Goal: Information Seeking & Learning: Learn about a topic

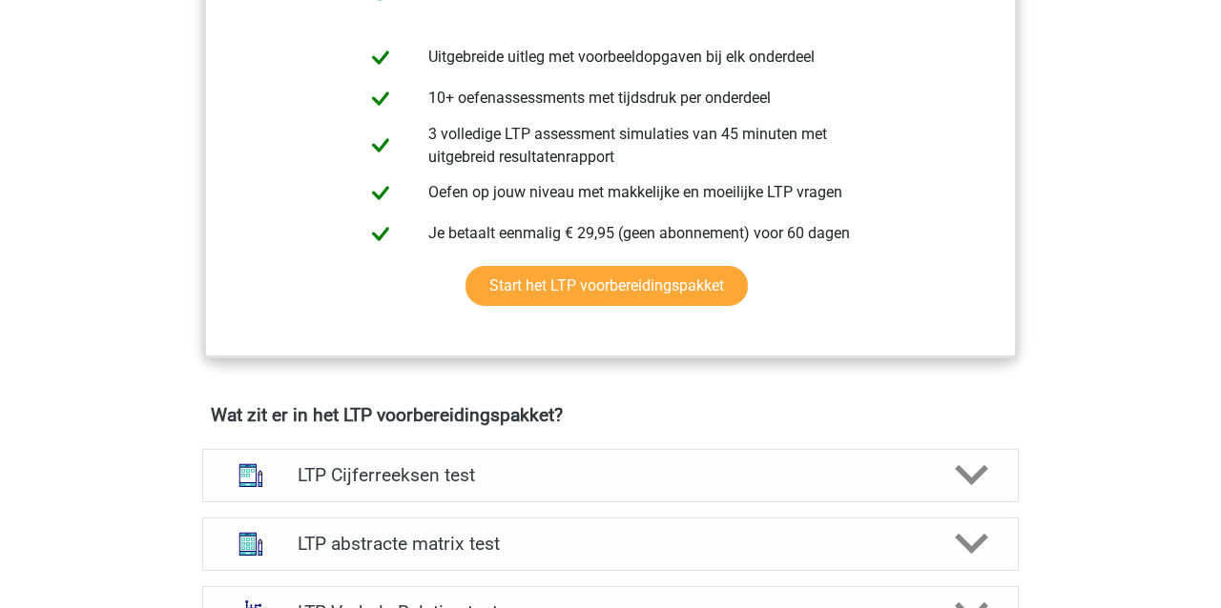
scroll to position [774, 0]
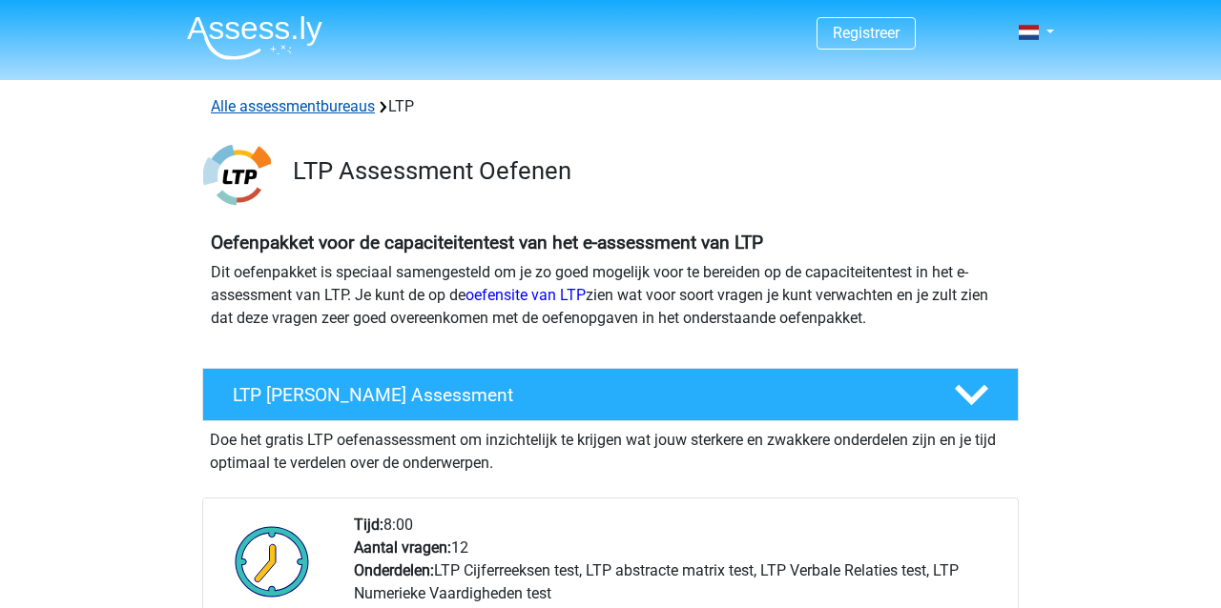
click at [257, 103] on link "Alle assessmentbureaus" at bounding box center [293, 106] width 164 height 18
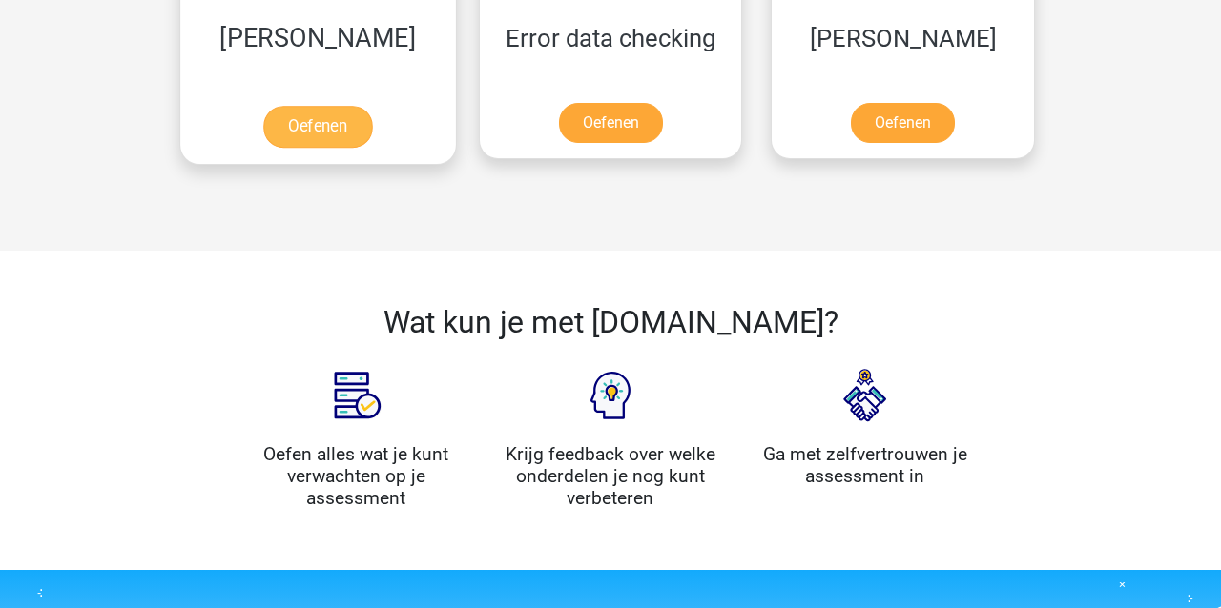
scroll to position [2757, 0]
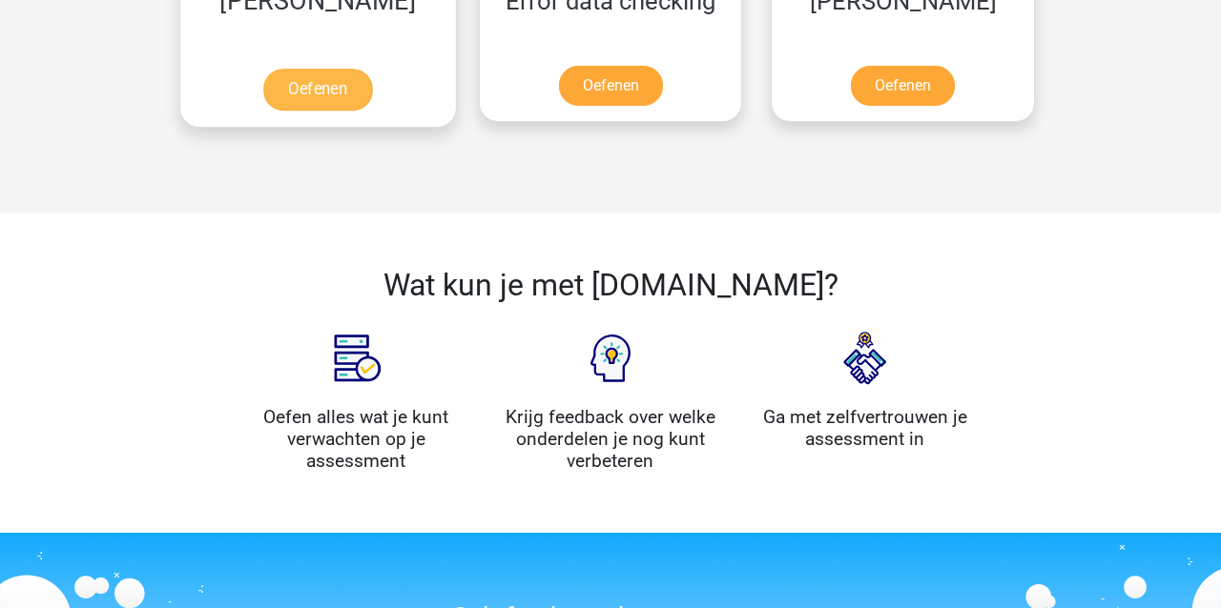
click at [279, 90] on link "Oefenen" at bounding box center [317, 90] width 109 height 42
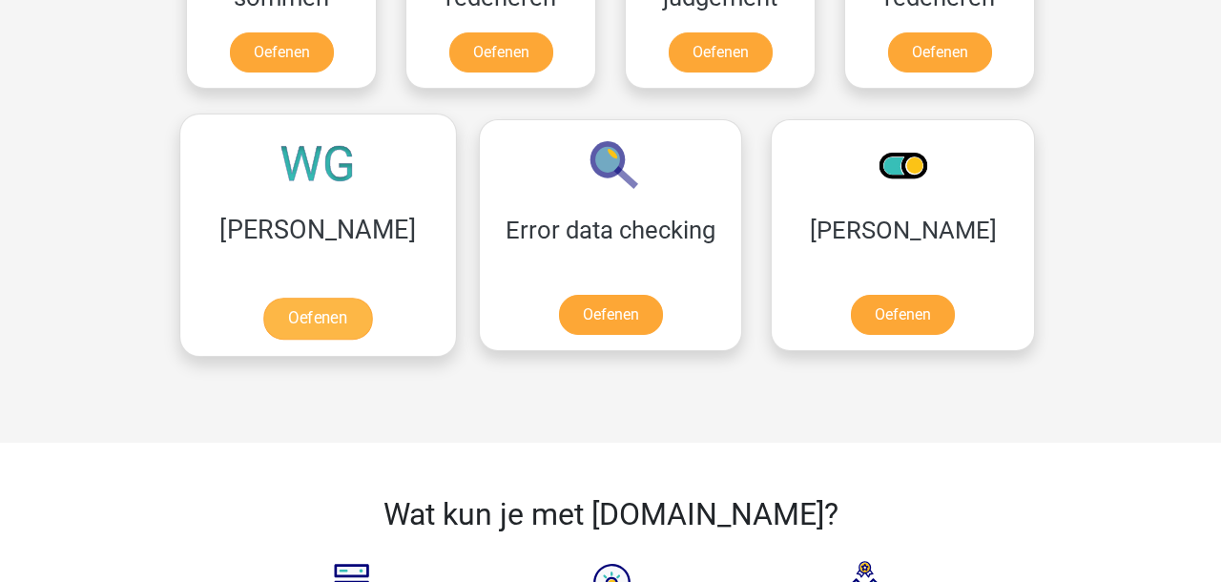
scroll to position [1710, 0]
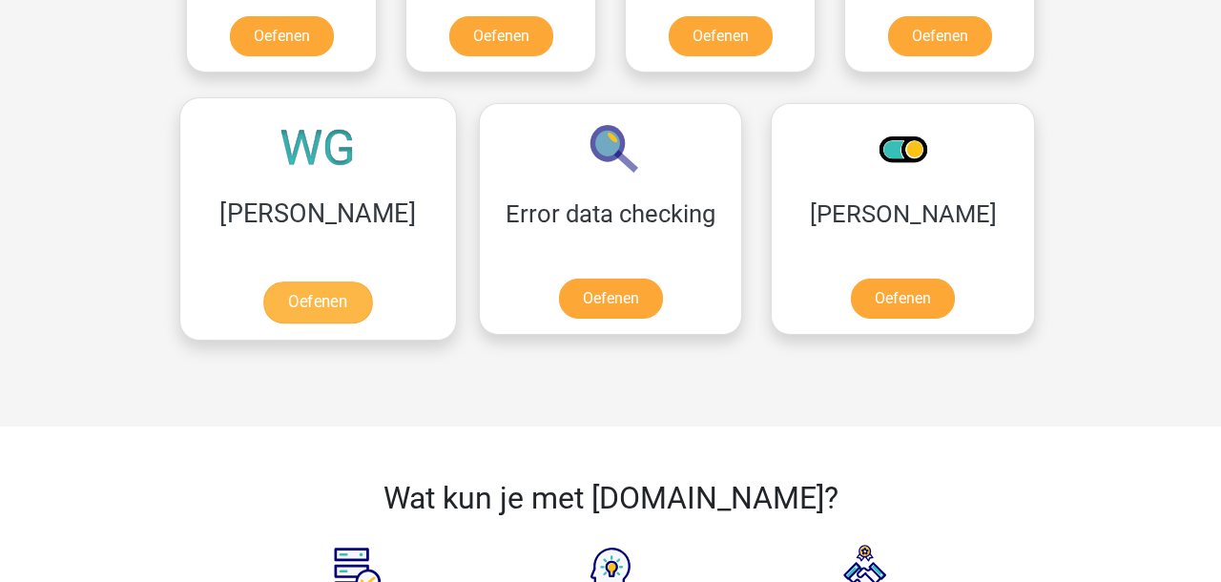
click at [290, 300] on link "Oefenen" at bounding box center [317, 302] width 109 height 42
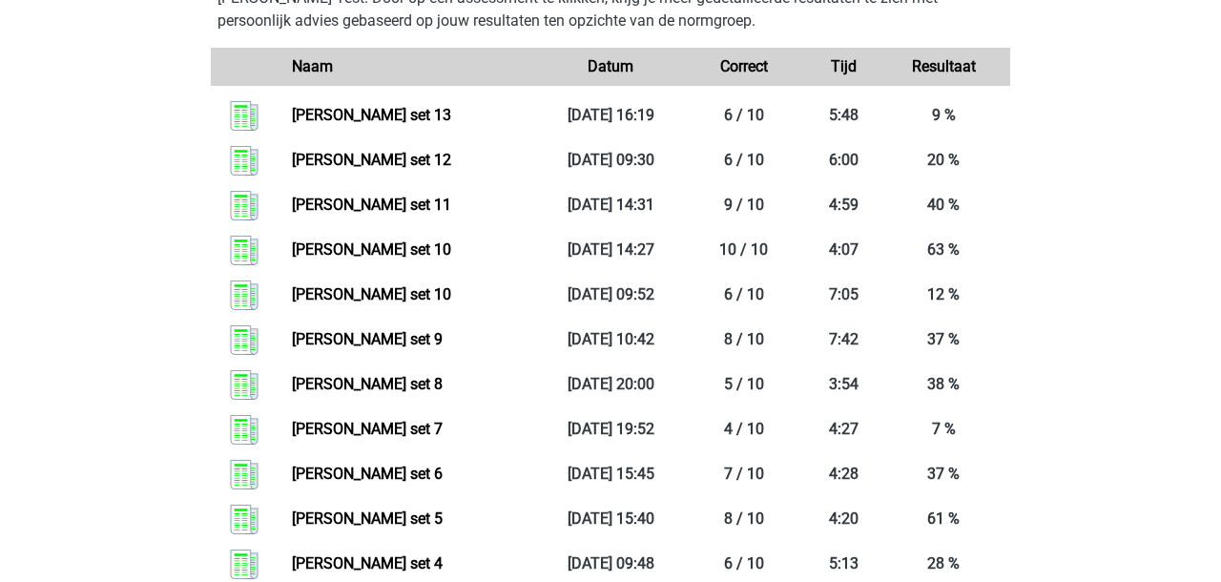
scroll to position [990, 0]
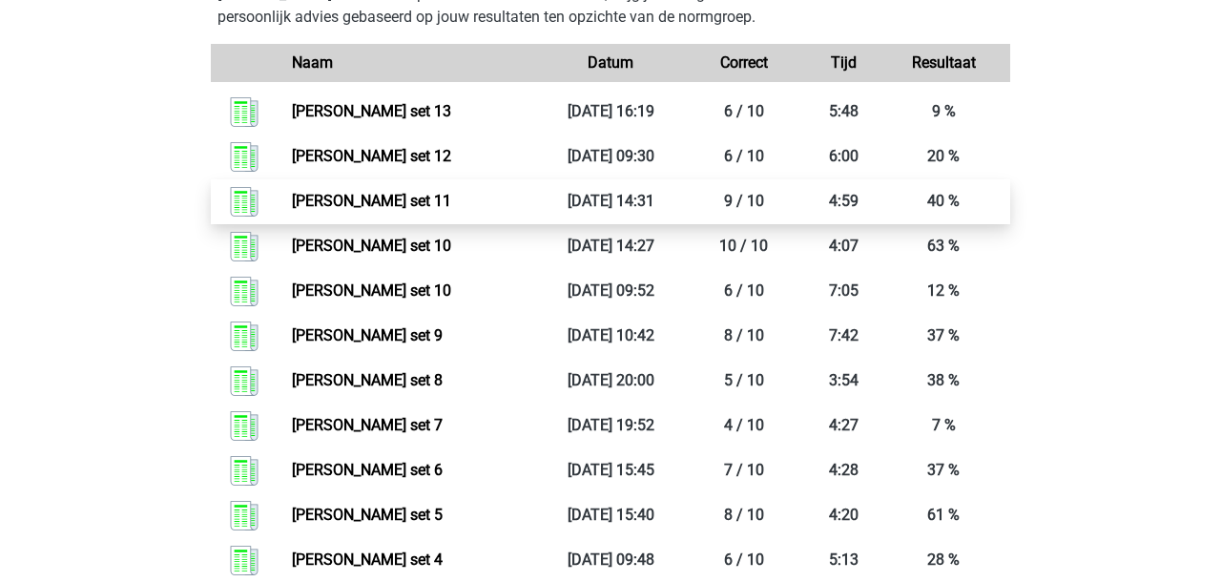
click at [360, 195] on link "Watson glaser set 11" at bounding box center [371, 201] width 159 height 18
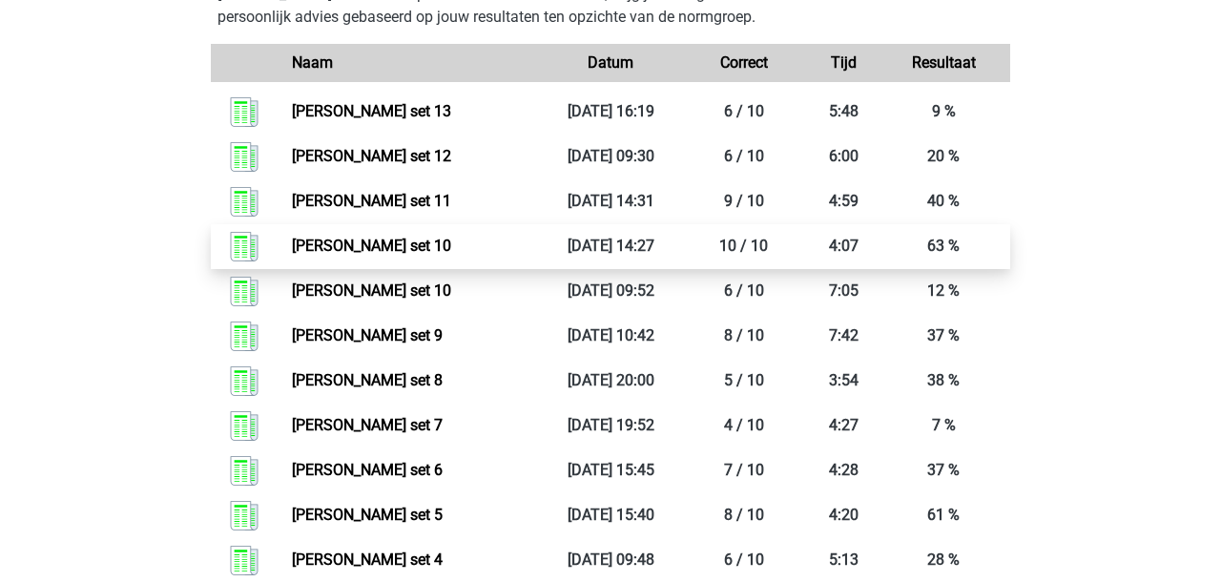
click at [292, 247] on link "Watson glaser set 10" at bounding box center [371, 245] width 159 height 18
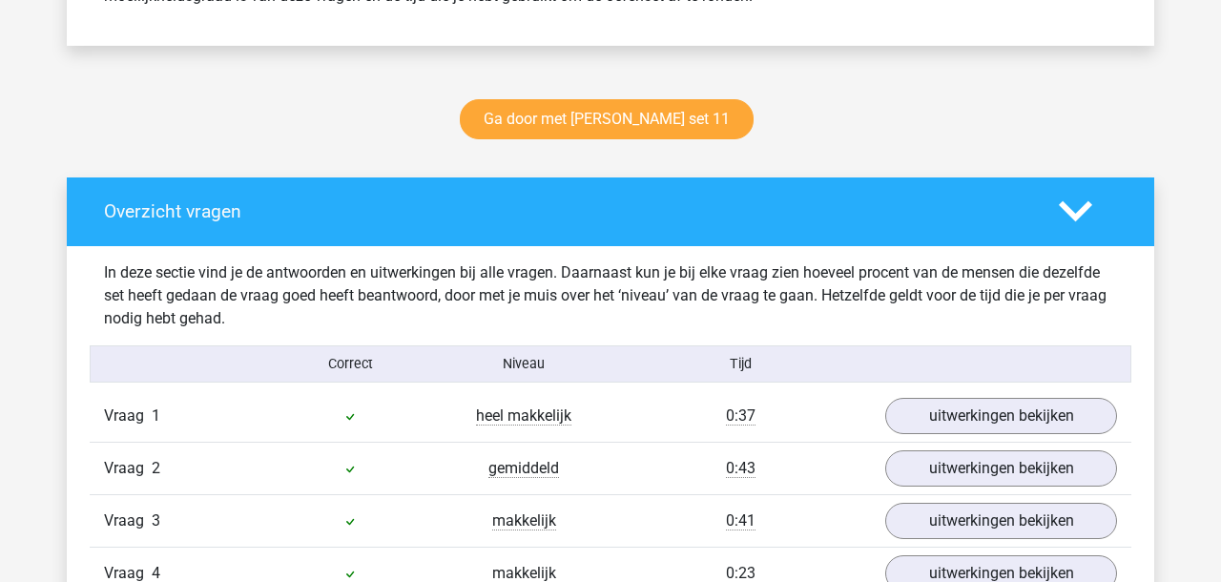
scroll to position [908, 0]
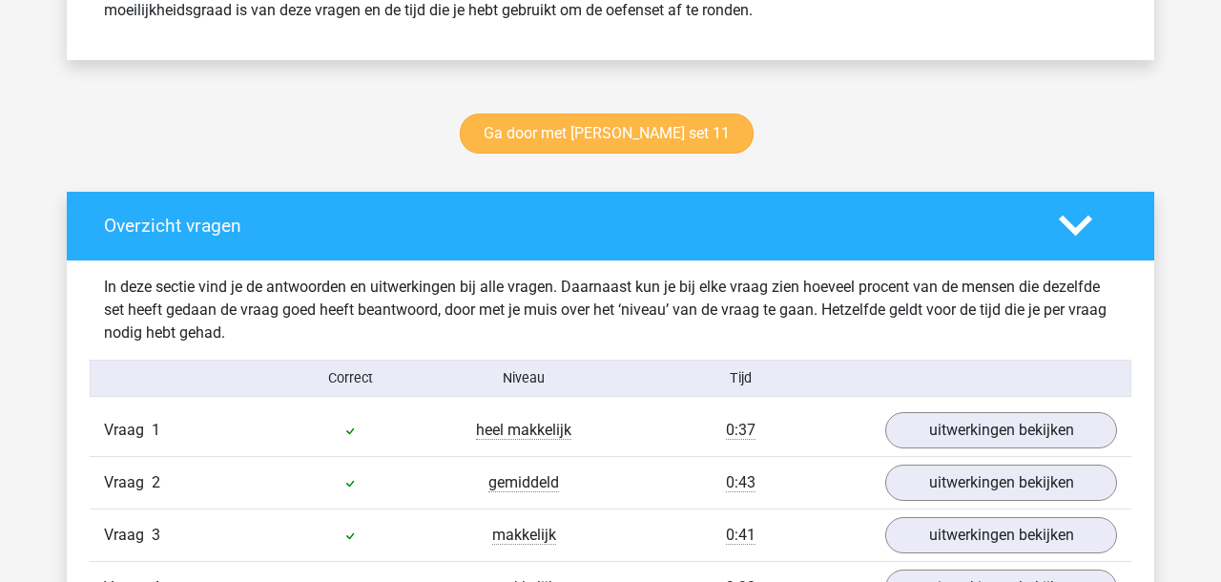
click at [577, 137] on link "Ga door met [PERSON_NAME] set 11" at bounding box center [607, 133] width 294 height 40
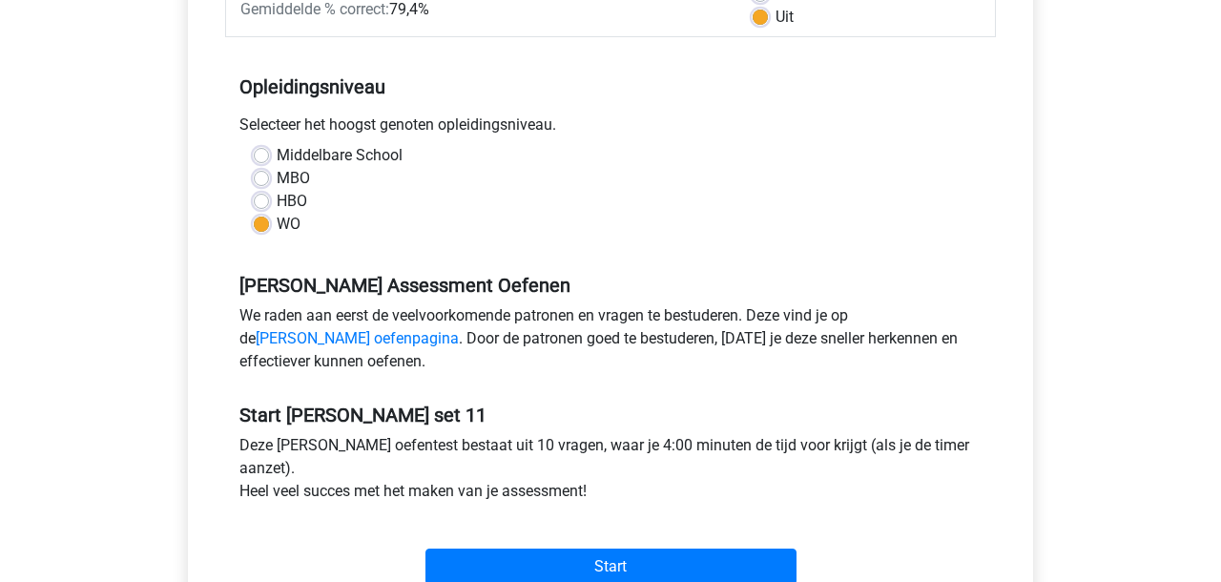
scroll to position [428, 0]
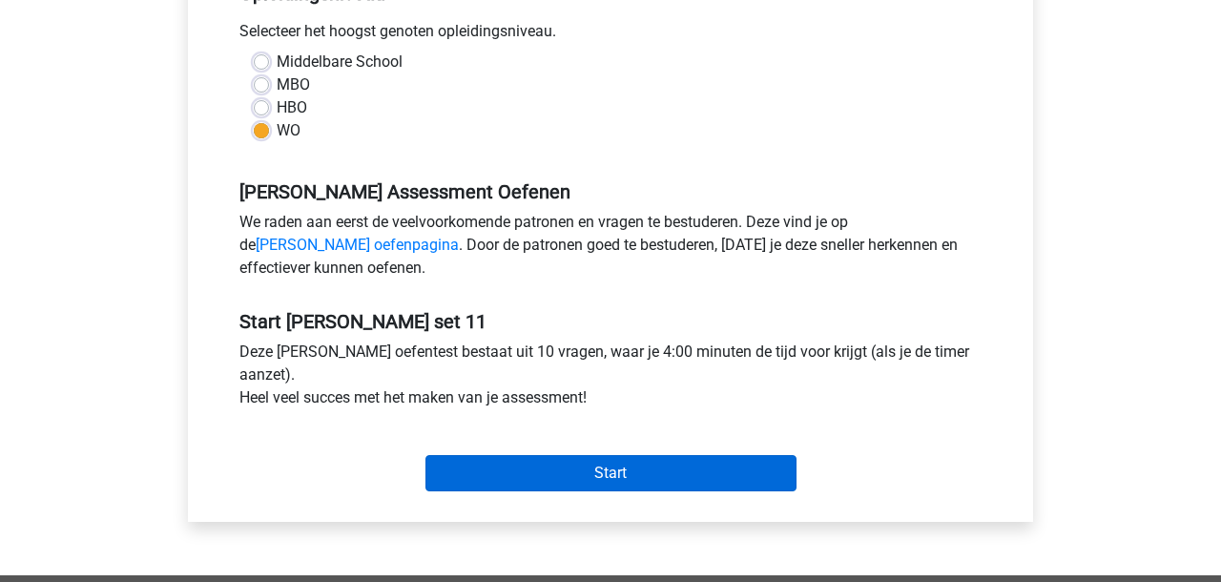
click at [568, 470] on input "Start" at bounding box center [610, 473] width 371 height 36
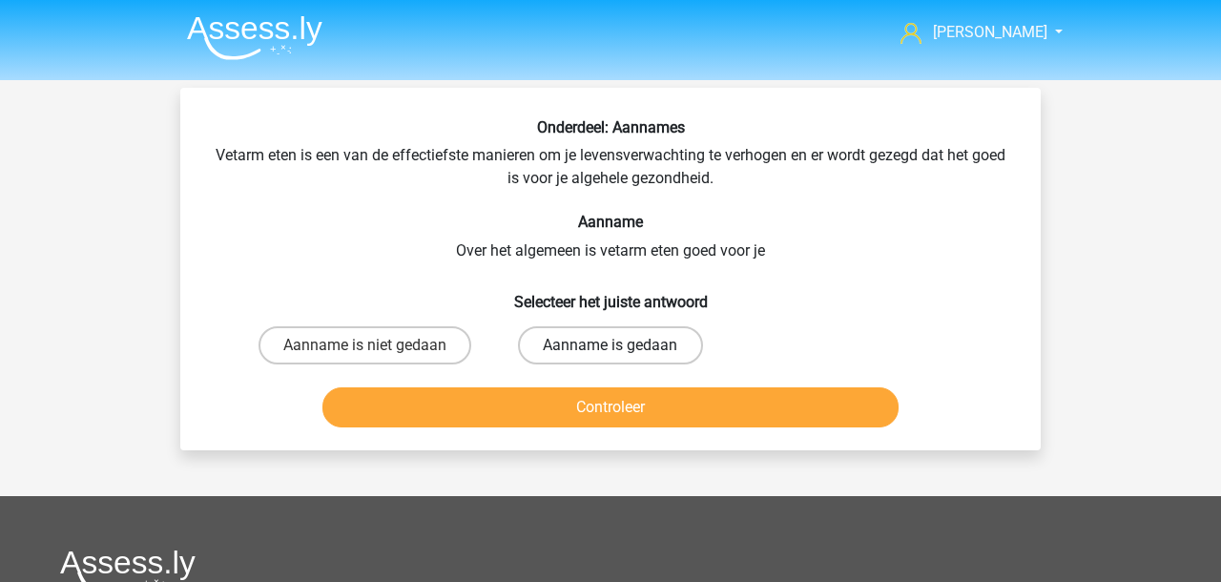
click at [557, 343] on label "Aanname is gedaan" at bounding box center [610, 345] width 184 height 38
click at [610, 345] on input "Aanname is gedaan" at bounding box center [616, 351] width 12 height 12
radio input "true"
click at [510, 406] on button "Controleer" at bounding box center [610, 407] width 577 height 40
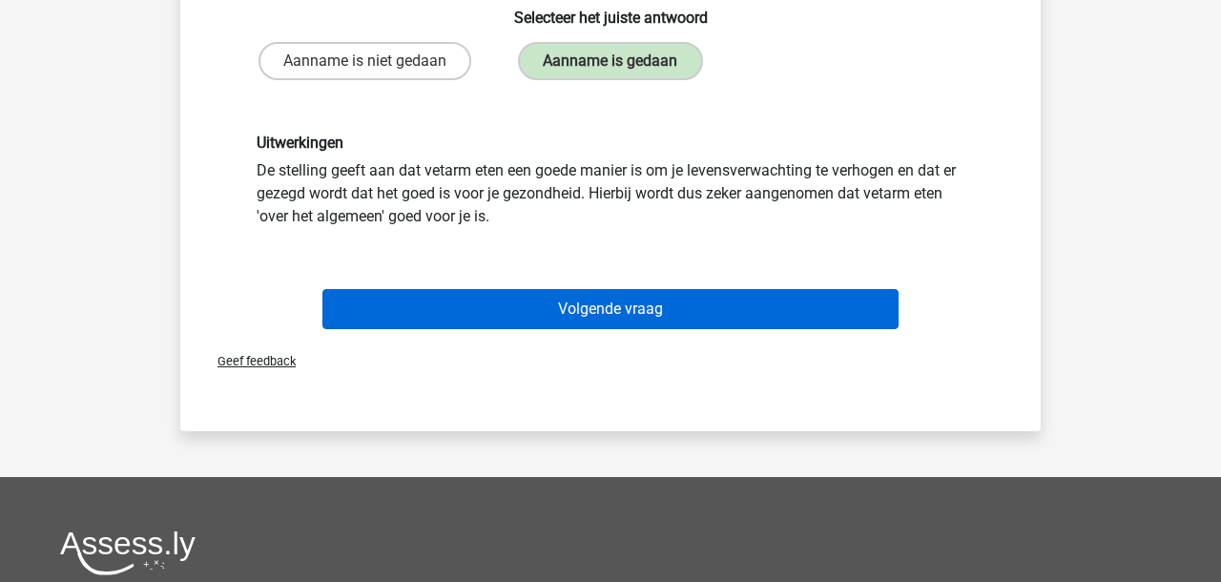
click at [483, 312] on button "Volgende vraag" at bounding box center [610, 309] width 577 height 40
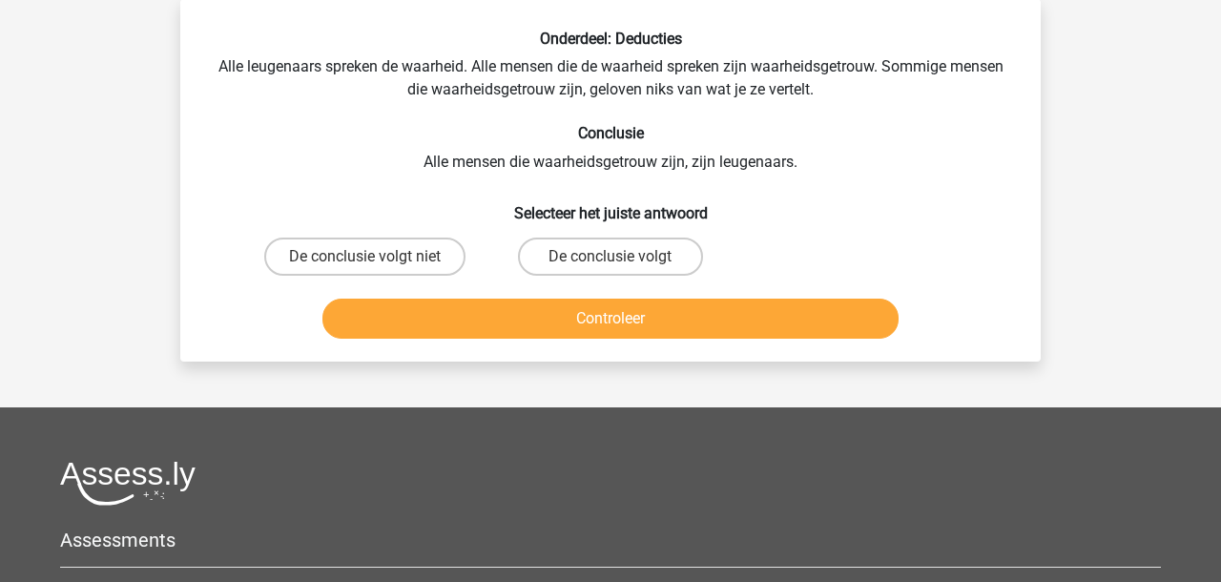
scroll to position [88, 0]
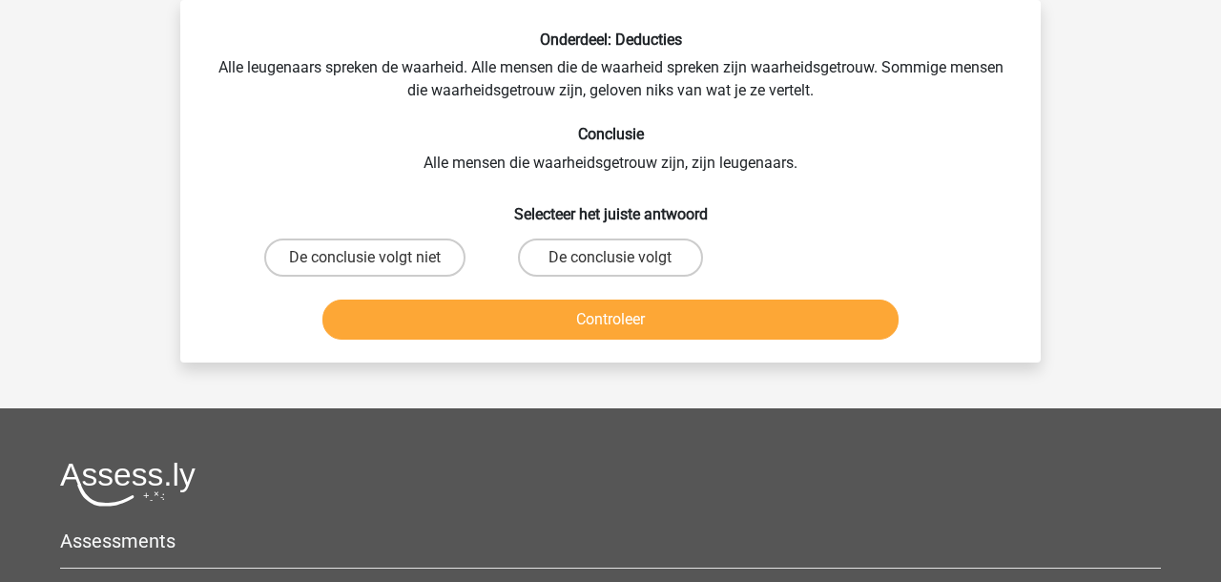
drag, startPoint x: 338, startPoint y: 262, endPoint x: 360, endPoint y: 295, distance: 39.7
click at [339, 262] on label "De conclusie volgt niet" at bounding box center [364, 257] width 201 height 38
click at [365, 262] on input "De conclusie volgt niet" at bounding box center [371, 263] width 12 height 12
radio input "true"
click at [365, 310] on button "Controleer" at bounding box center [610, 319] width 577 height 40
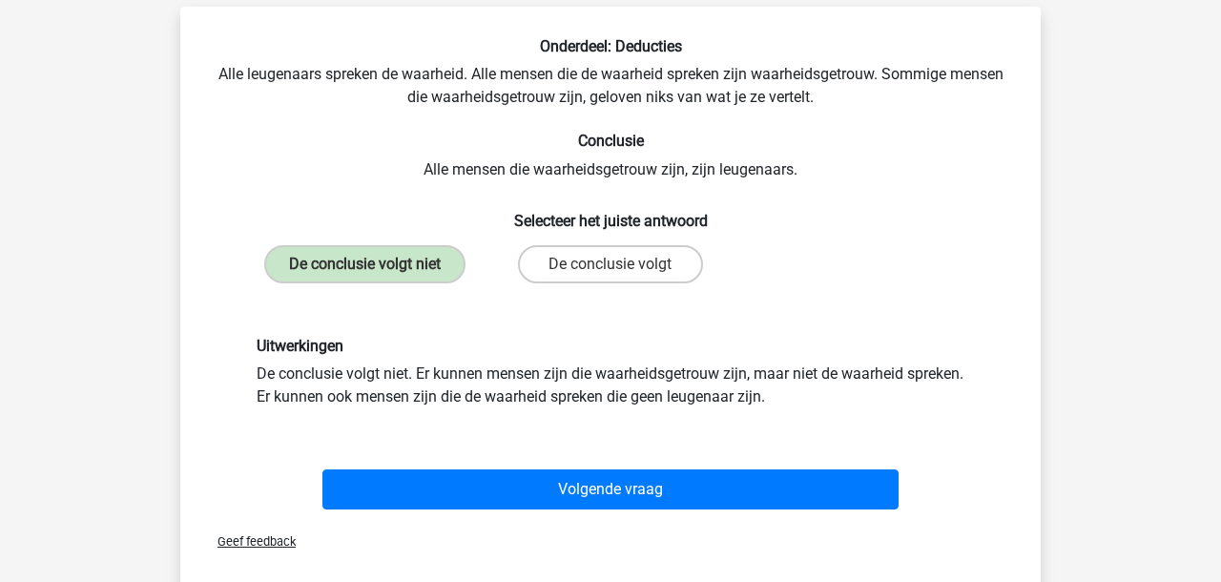
scroll to position [81, 0]
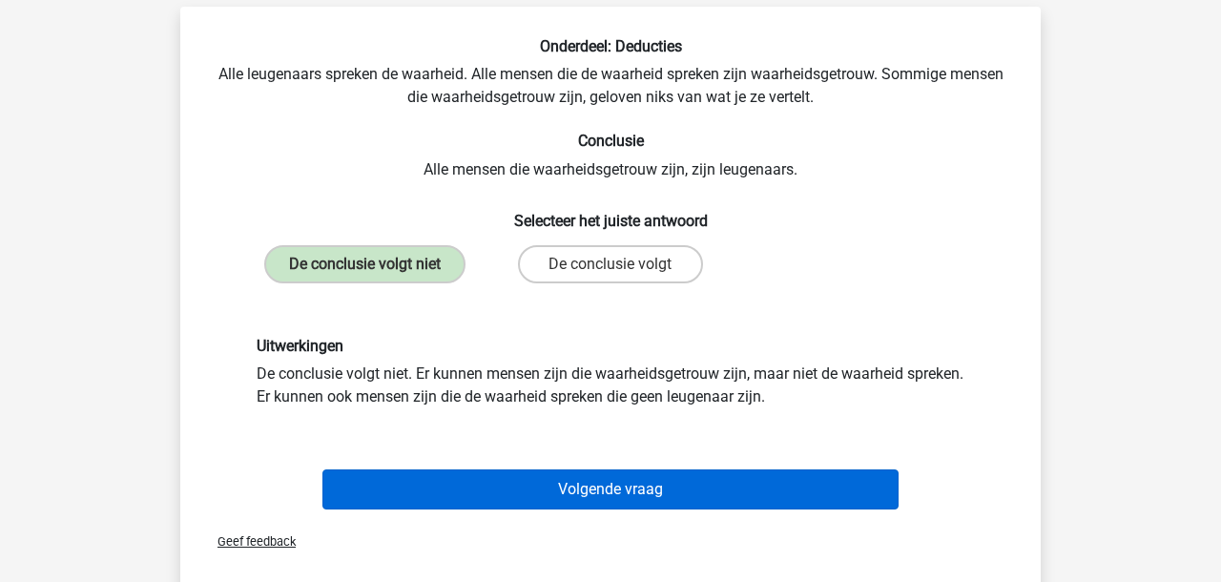
click at [467, 491] on button "Volgende vraag" at bounding box center [610, 489] width 577 height 40
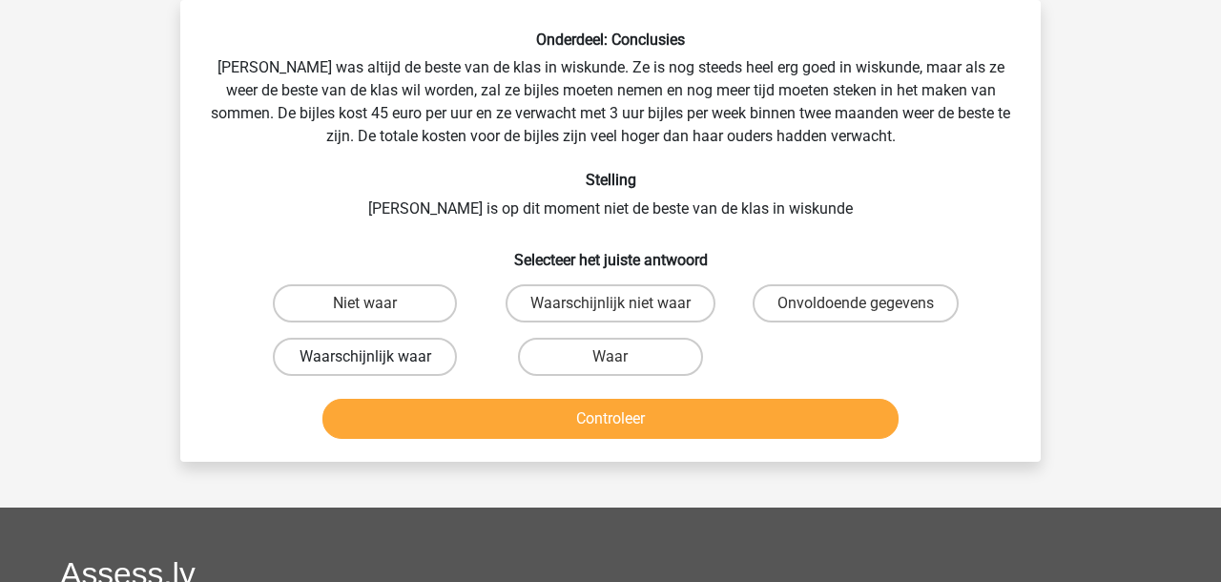
scroll to position [84, 0]
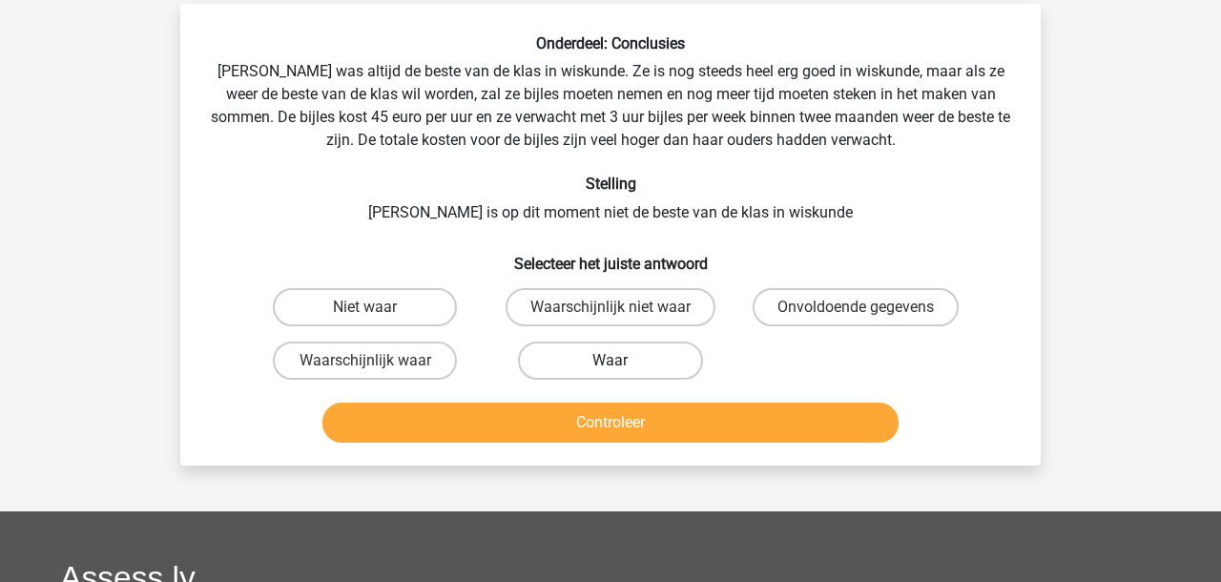
click at [557, 362] on label "Waar" at bounding box center [610, 360] width 184 height 38
click at [610, 362] on input "Waar" at bounding box center [616, 366] width 12 height 12
radio input "true"
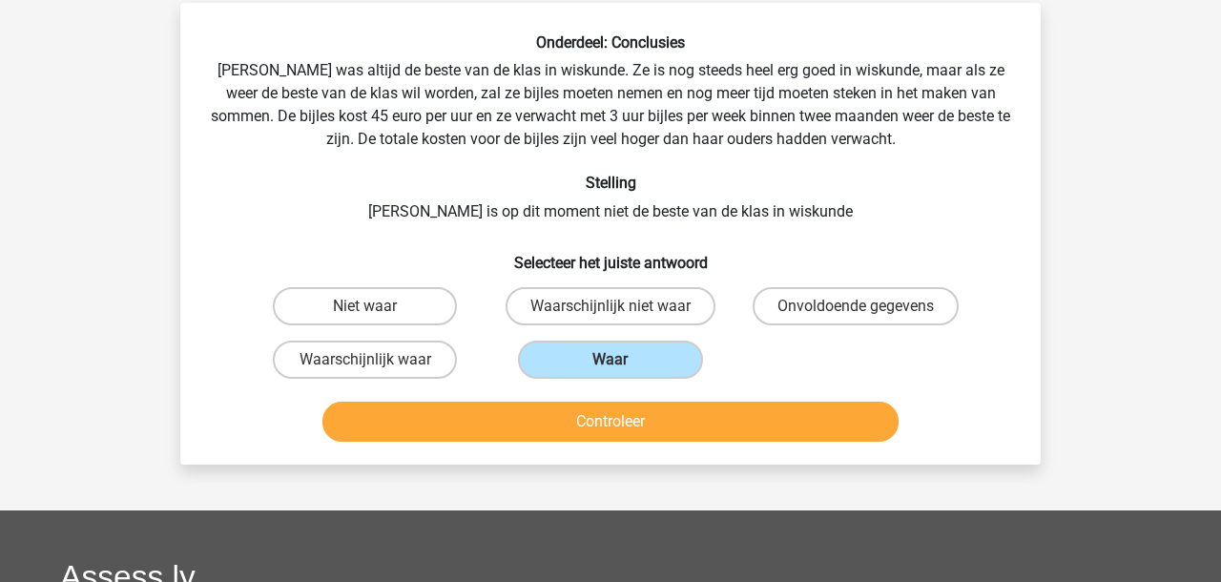
click at [554, 400] on div "Controleer" at bounding box center [610, 417] width 799 height 63
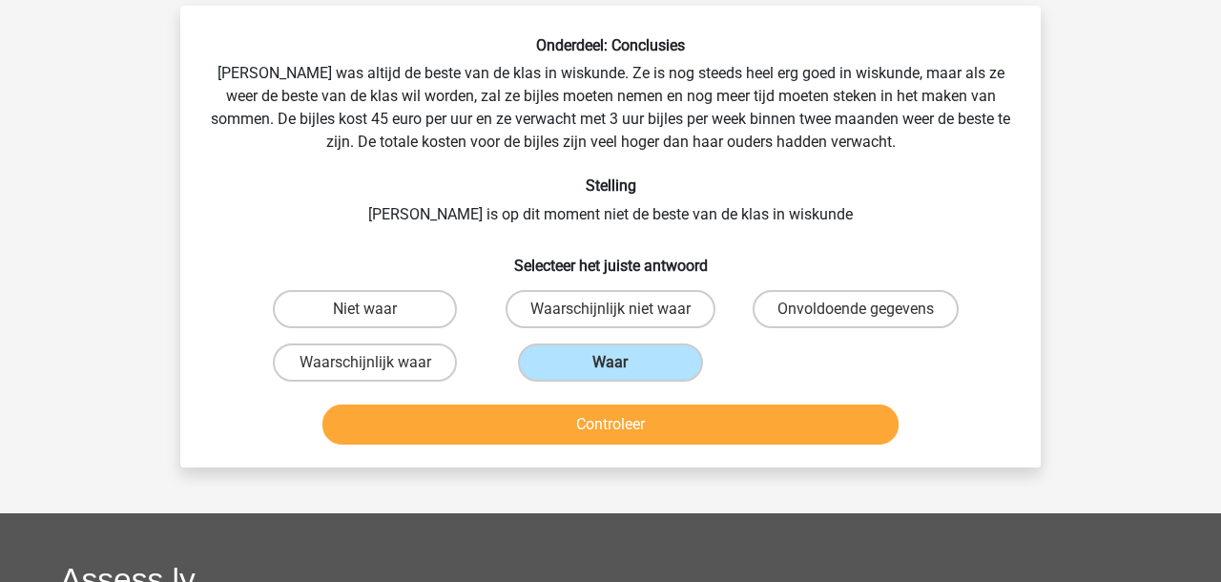
click at [549, 429] on button "Controleer" at bounding box center [610, 424] width 577 height 40
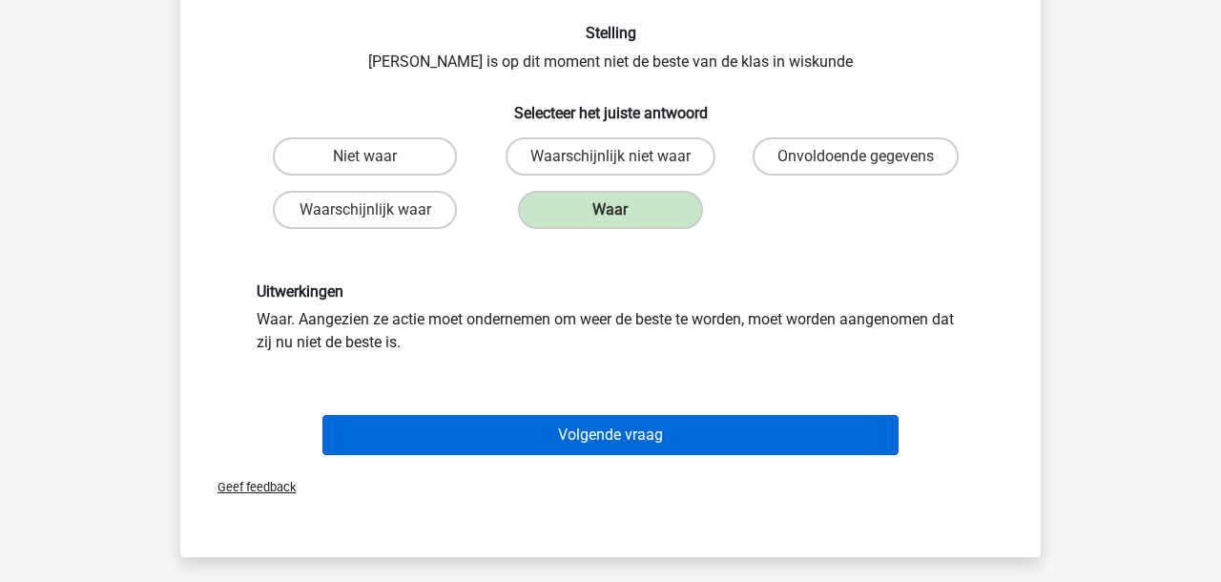
scroll to position [238, 0]
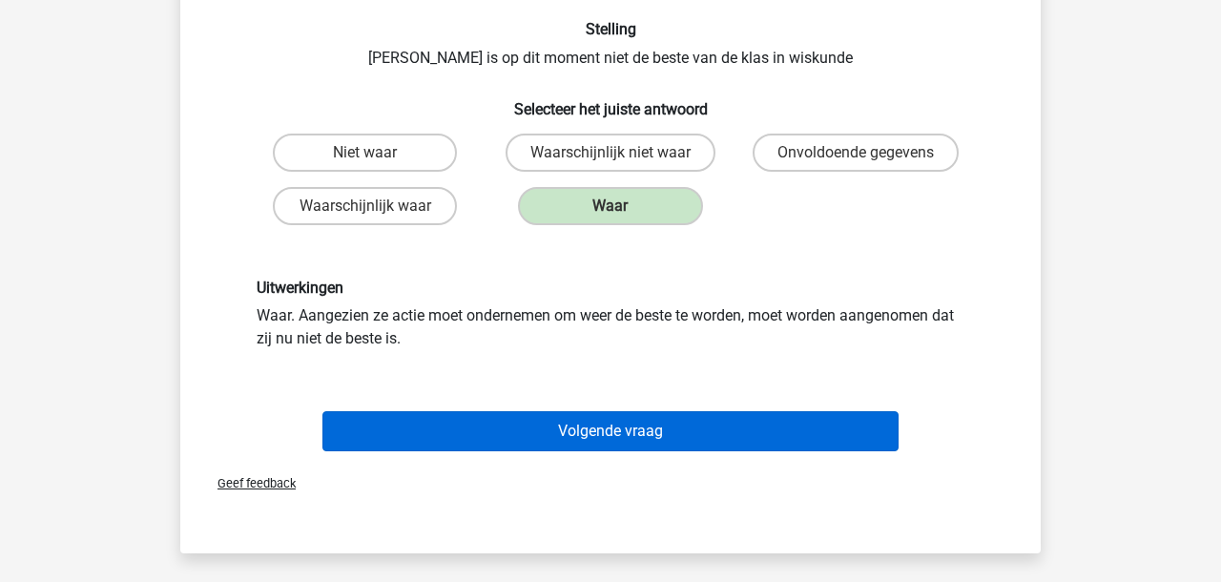
click at [499, 424] on button "Volgende vraag" at bounding box center [610, 431] width 577 height 40
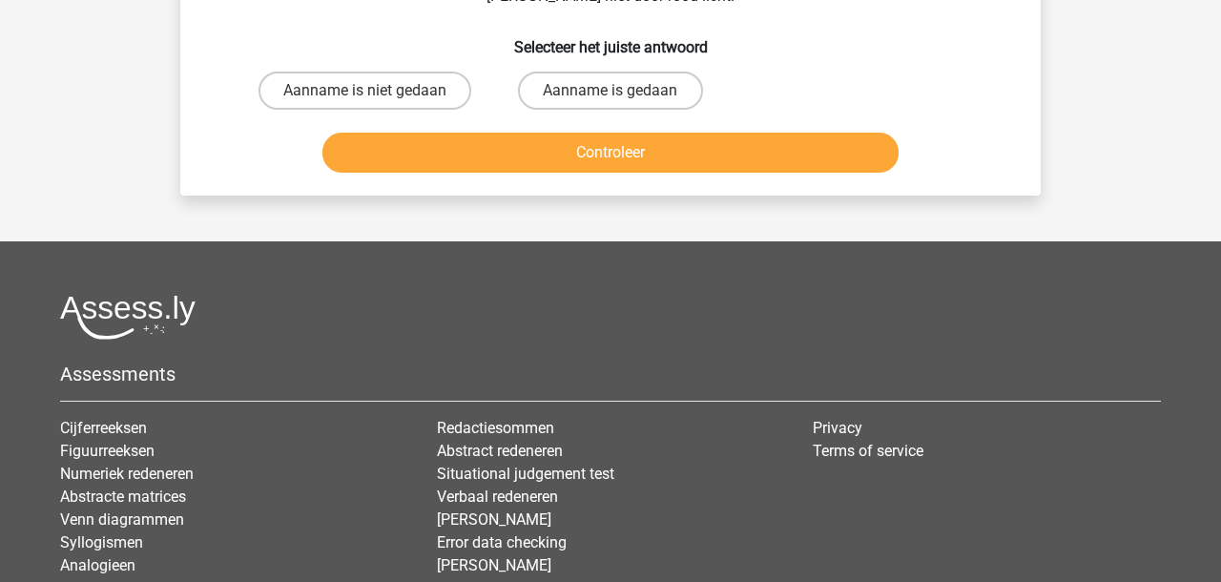
scroll to position [88, 0]
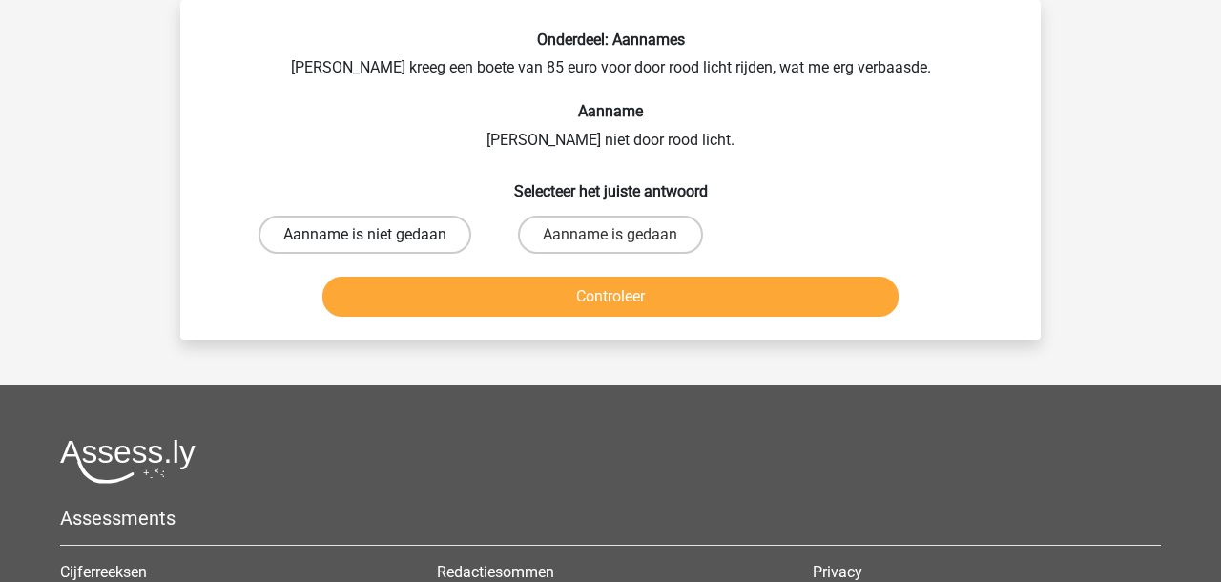
click at [373, 230] on label "Aanname is niet gedaan" at bounding box center [364, 235] width 213 height 38
click at [373, 235] on input "Aanname is niet gedaan" at bounding box center [371, 241] width 12 height 12
radio input "true"
click at [386, 303] on button "Controleer" at bounding box center [610, 297] width 577 height 40
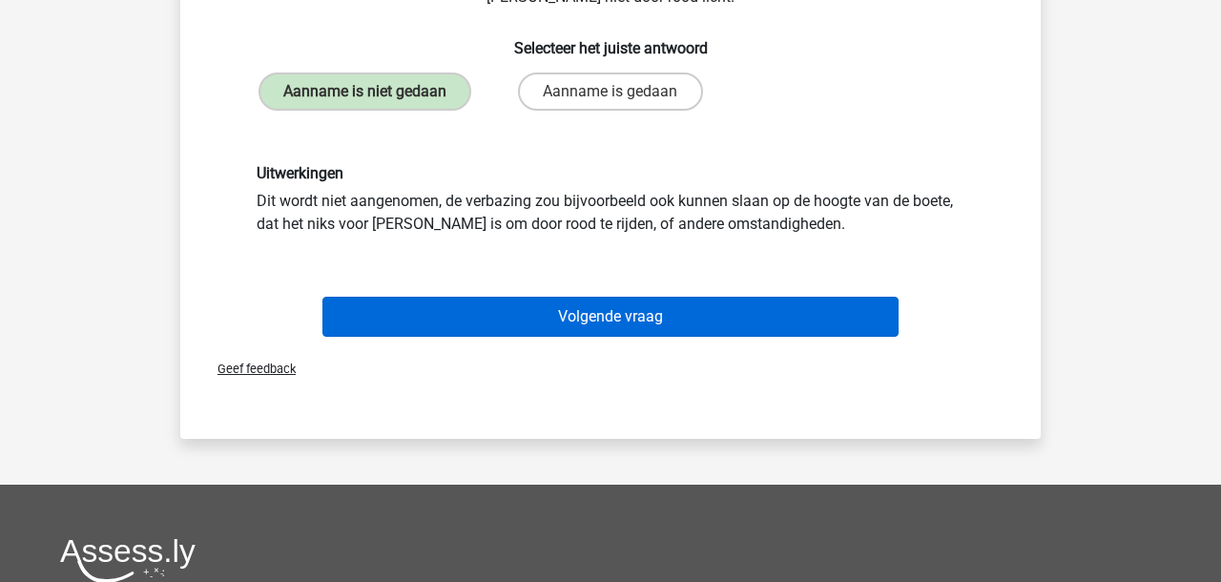
click at [411, 306] on button "Volgende vraag" at bounding box center [610, 317] width 577 height 40
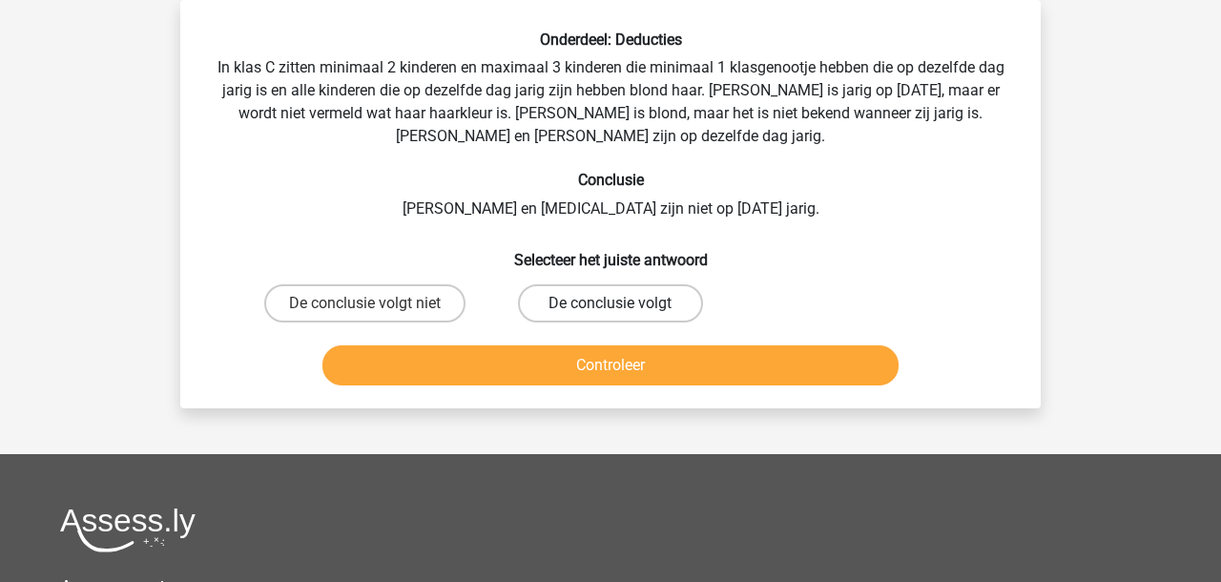
click at [626, 304] on label "De conclusie volgt" at bounding box center [610, 303] width 184 height 38
click at [623, 304] on input "De conclusie volgt" at bounding box center [616, 309] width 12 height 12
radio input "true"
click at [578, 375] on button "Controleer" at bounding box center [610, 365] width 577 height 40
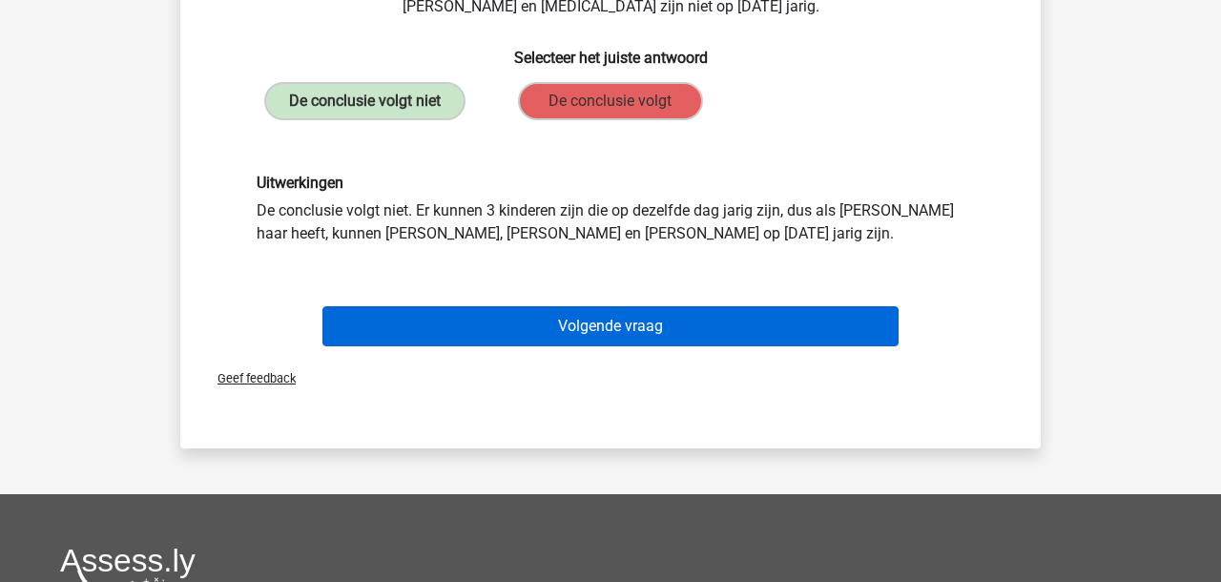
click at [429, 333] on button "Volgende vraag" at bounding box center [610, 326] width 577 height 40
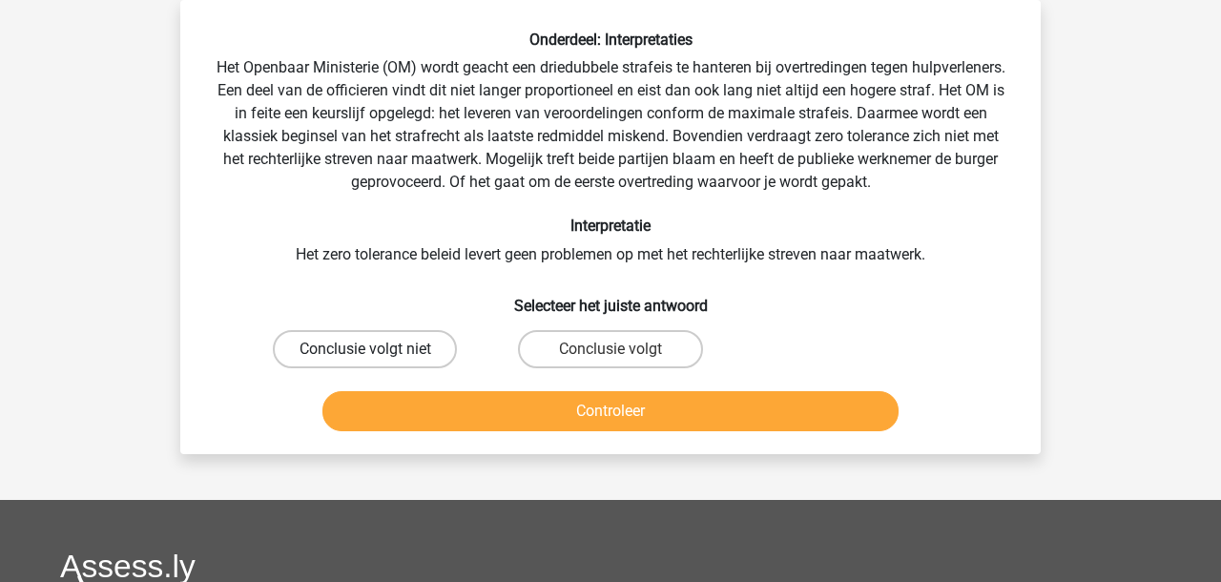
click at [391, 347] on label "Conclusie volgt niet" at bounding box center [365, 349] width 184 height 38
click at [378, 349] on input "Conclusie volgt niet" at bounding box center [371, 355] width 12 height 12
radio input "true"
click at [427, 413] on button "Controleer" at bounding box center [610, 411] width 577 height 40
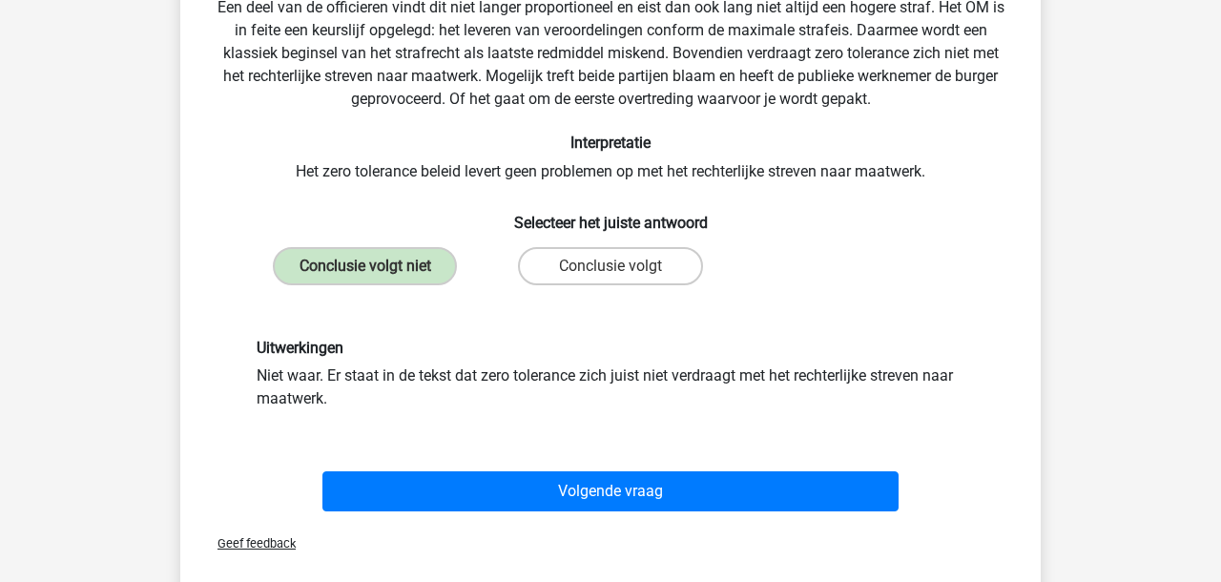
scroll to position [172, 0]
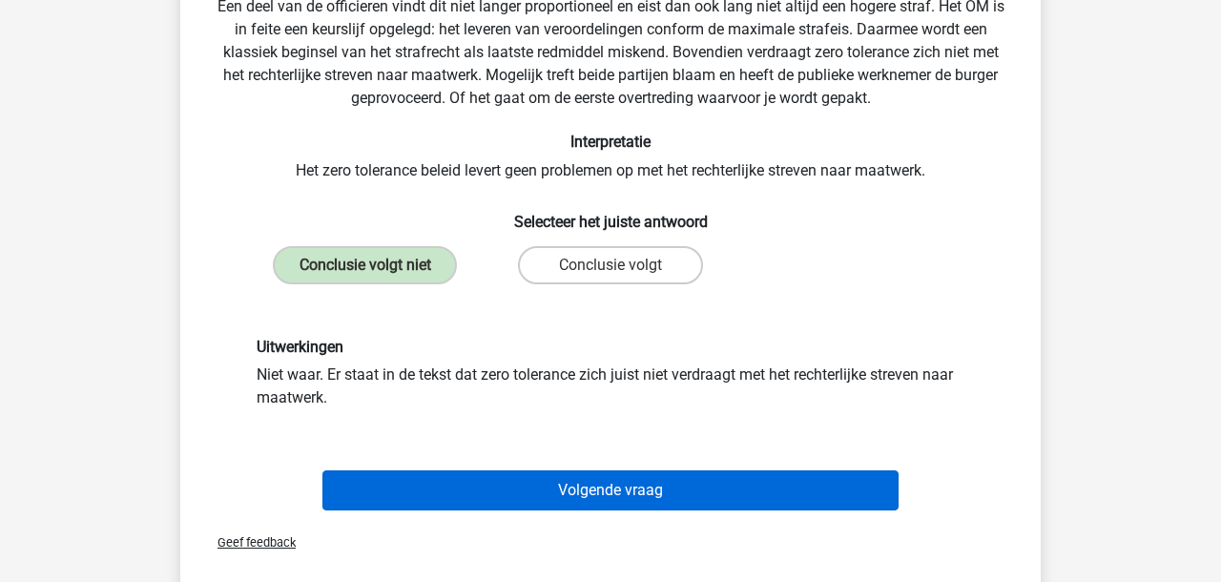
click at [483, 498] on button "Volgende vraag" at bounding box center [610, 490] width 577 height 40
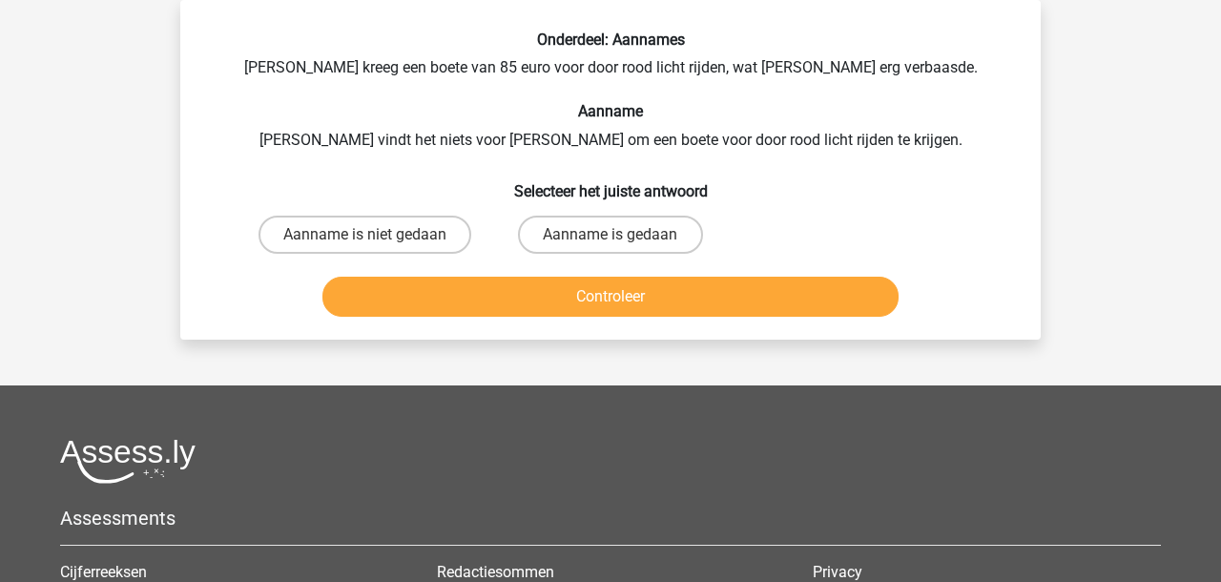
click at [372, 238] on input "Aanname is niet gedaan" at bounding box center [371, 241] width 12 height 12
radio input "true"
click at [426, 300] on button "Controleer" at bounding box center [610, 297] width 577 height 40
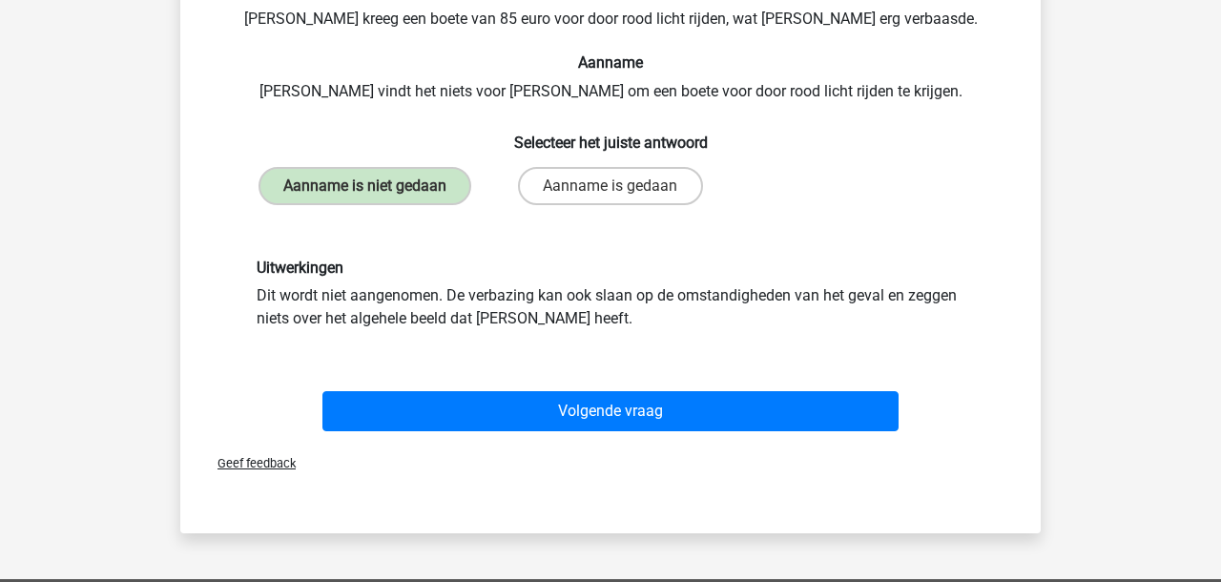
scroll to position [154, 0]
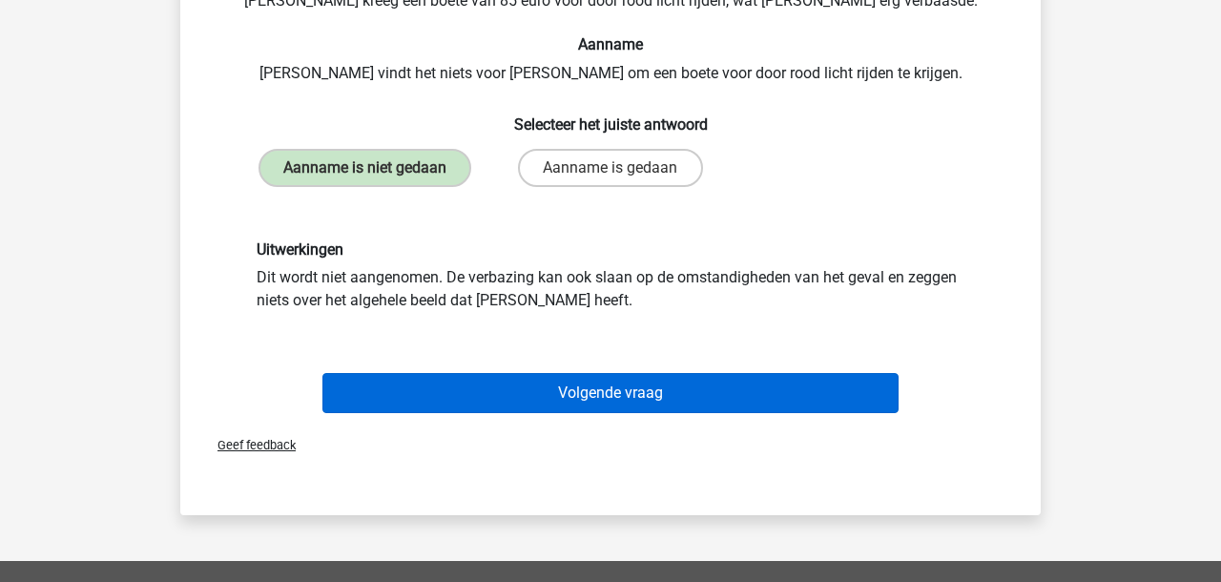
click at [458, 404] on button "Volgende vraag" at bounding box center [610, 393] width 577 height 40
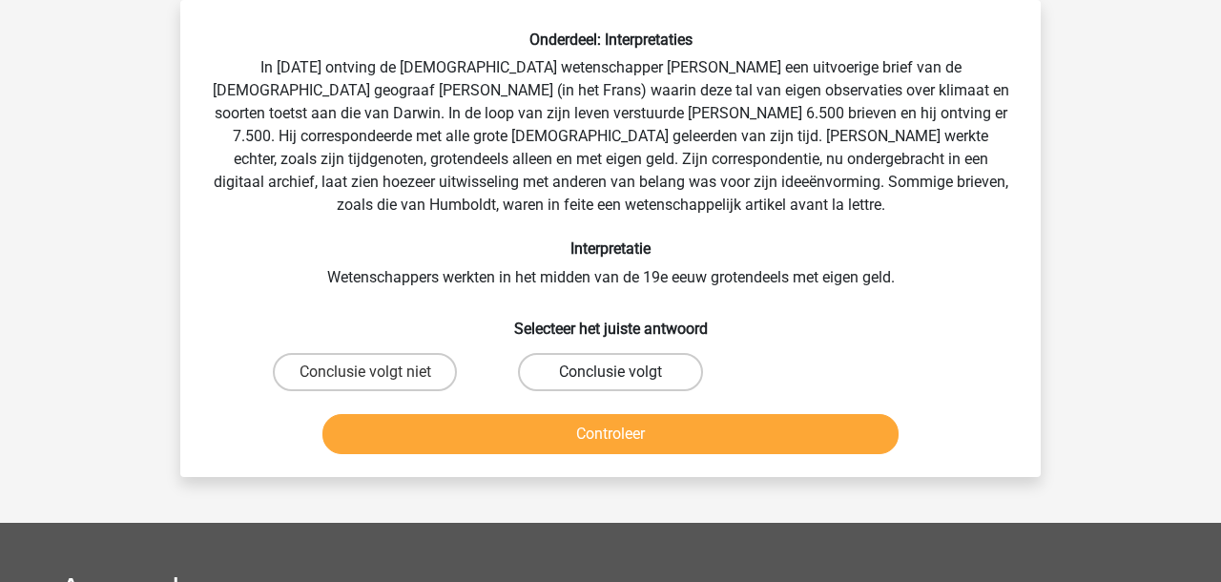
click at [575, 380] on label "Conclusie volgt" at bounding box center [610, 372] width 184 height 38
click at [610, 380] on input "Conclusie volgt" at bounding box center [616, 378] width 12 height 12
radio input "true"
click at [536, 440] on button "Controleer" at bounding box center [610, 434] width 577 height 40
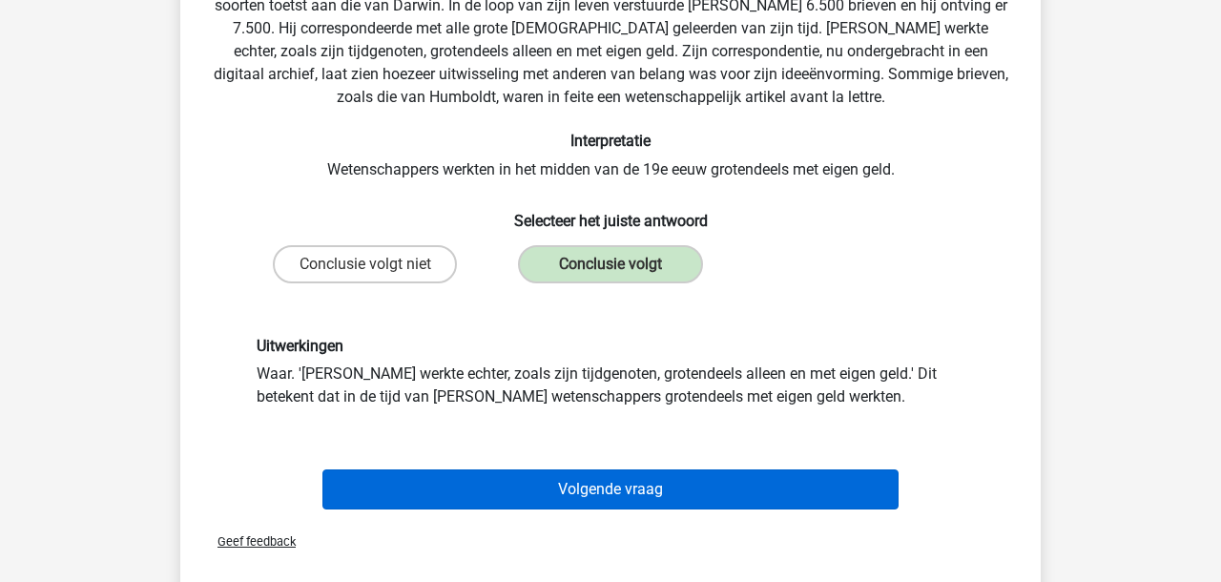
click at [403, 475] on button "Volgende vraag" at bounding box center [610, 489] width 577 height 40
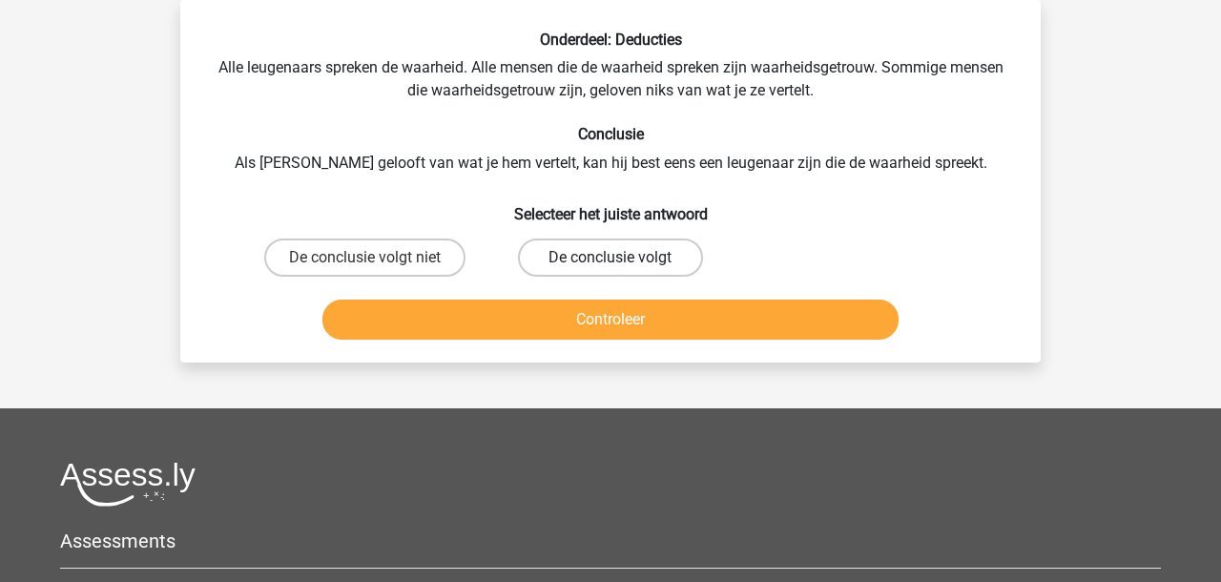
drag, startPoint x: 636, startPoint y: 256, endPoint x: 634, endPoint y: 267, distance: 11.6
click at [636, 257] on label "De conclusie volgt" at bounding box center [610, 257] width 184 height 38
click at [623, 257] on input "De conclusie volgt" at bounding box center [616, 263] width 12 height 12
radio input "true"
click at [594, 329] on button "Controleer" at bounding box center [610, 319] width 577 height 40
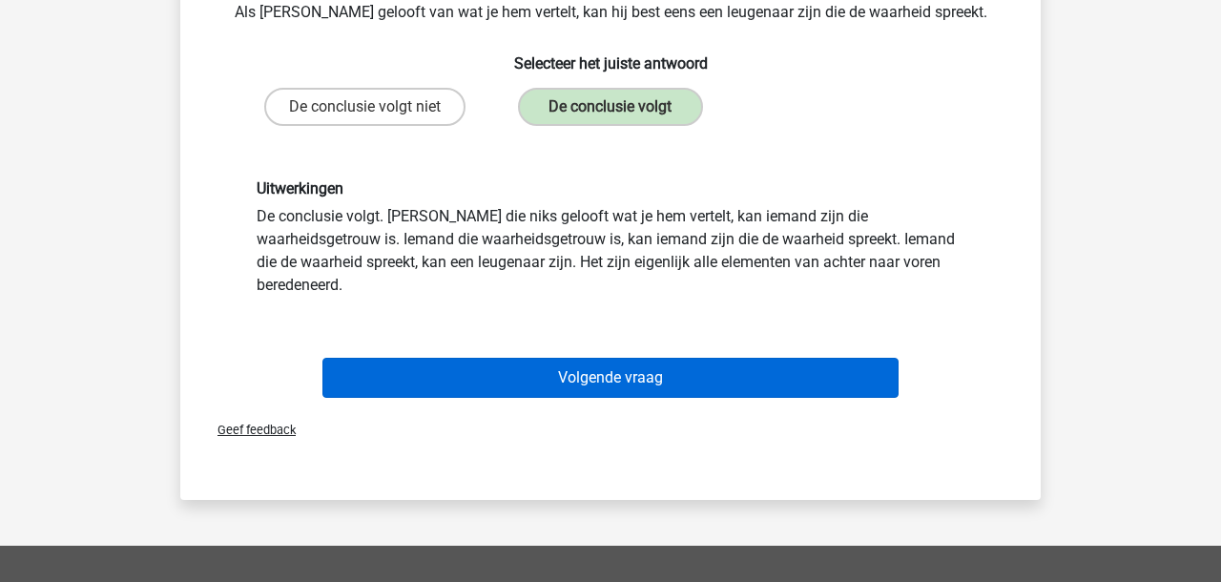
click at [521, 358] on button "Volgende vraag" at bounding box center [610, 378] width 577 height 40
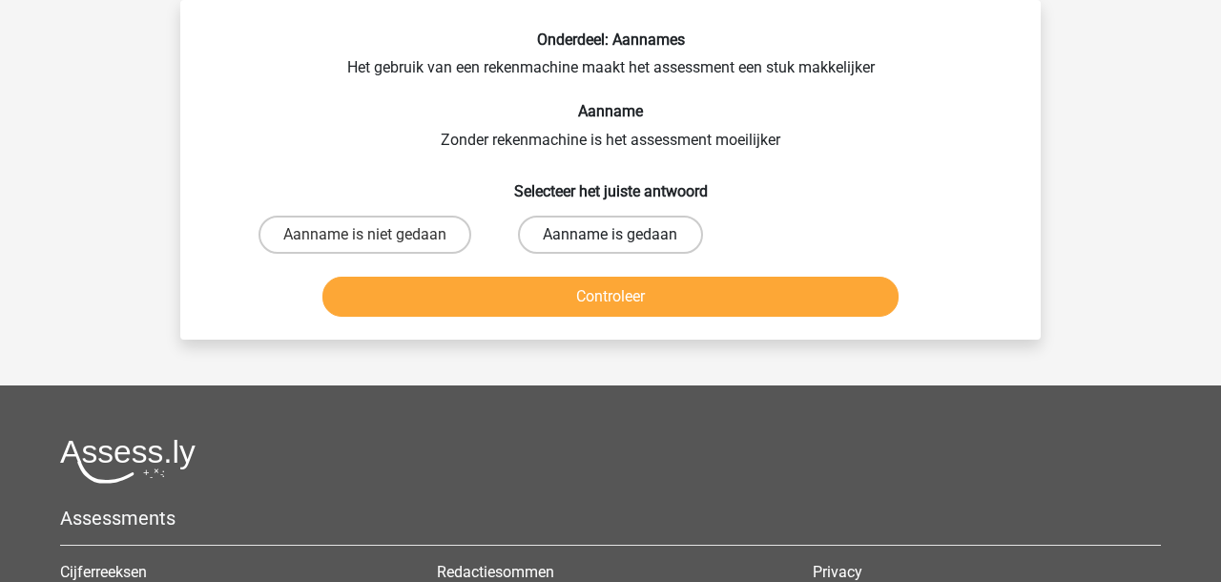
click at [583, 237] on label "Aanname is gedaan" at bounding box center [610, 235] width 184 height 38
click at [610, 237] on input "Aanname is gedaan" at bounding box center [616, 241] width 12 height 12
radio input "true"
click at [567, 293] on button "Controleer" at bounding box center [610, 297] width 577 height 40
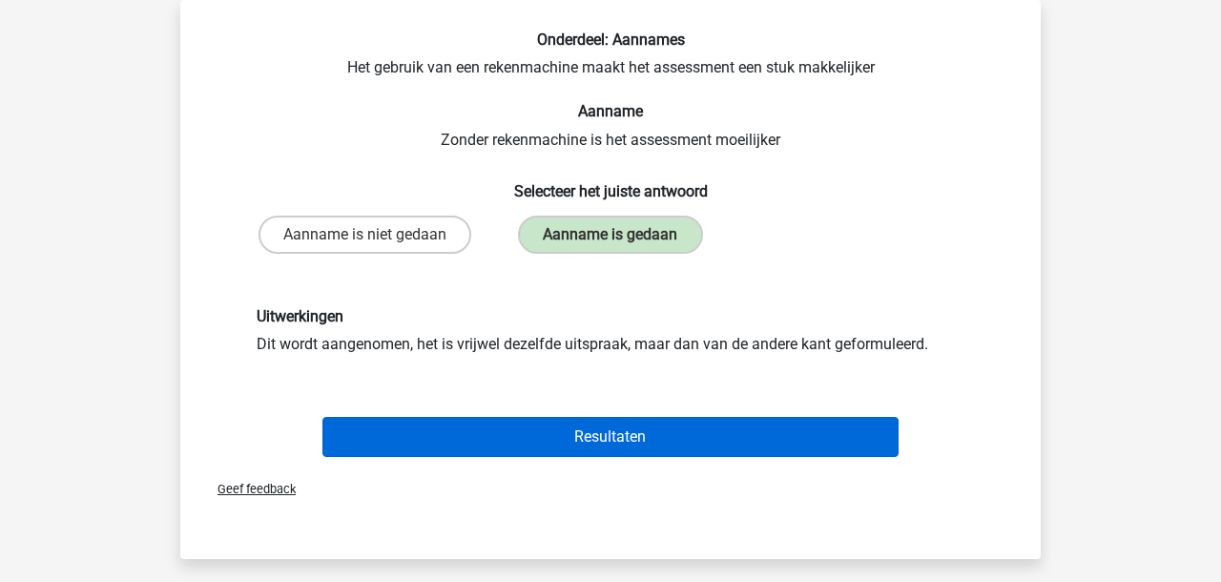
click at [551, 440] on button "Resultaten" at bounding box center [610, 437] width 577 height 40
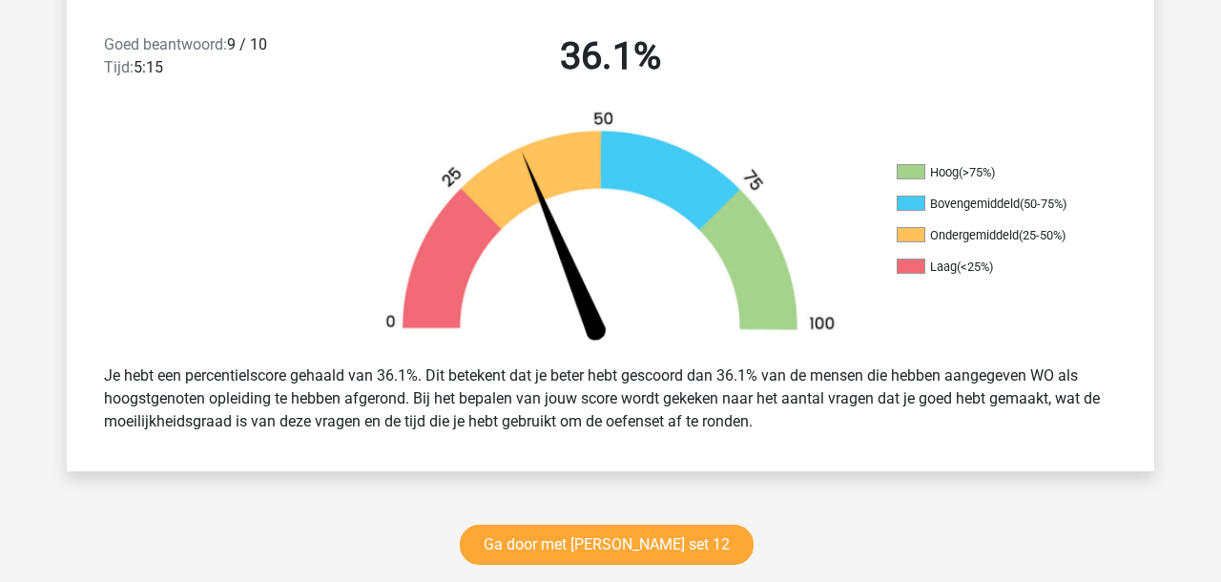
scroll to position [499, 0]
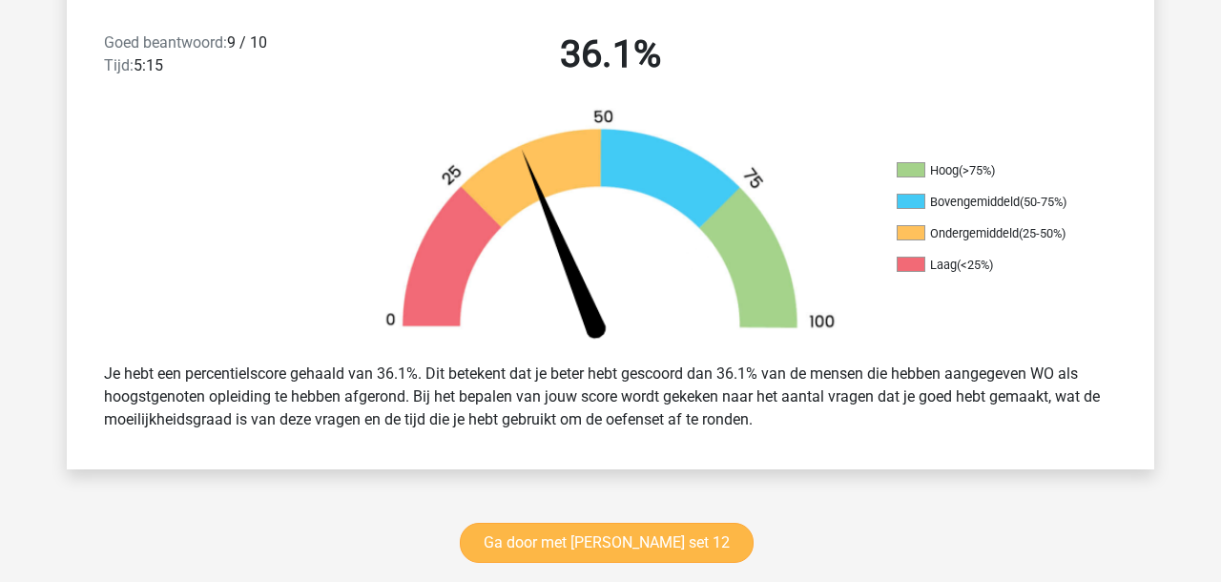
click at [608, 543] on link "Ga door met [PERSON_NAME] set 12" at bounding box center [607, 543] width 294 height 40
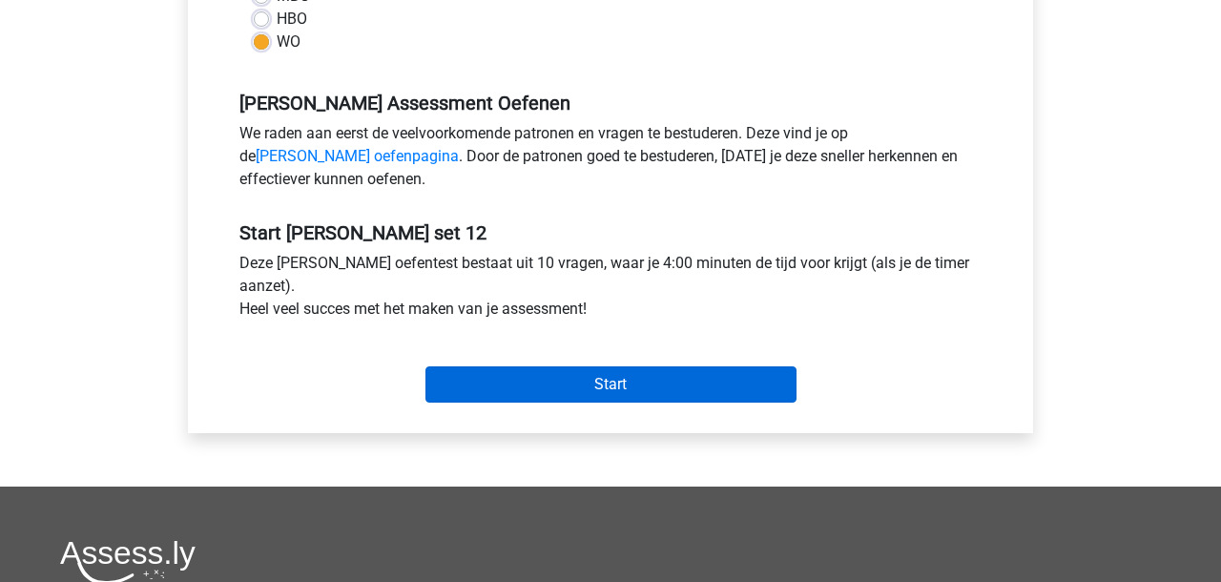
scroll to position [540, 0]
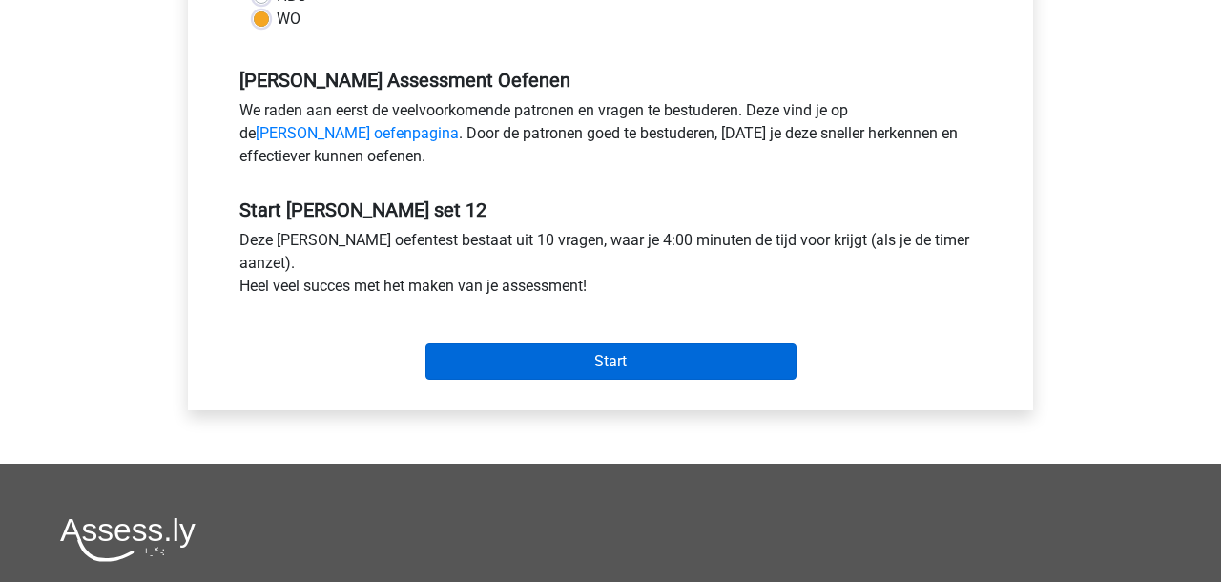
click at [610, 371] on input "Start" at bounding box center [610, 361] width 371 height 36
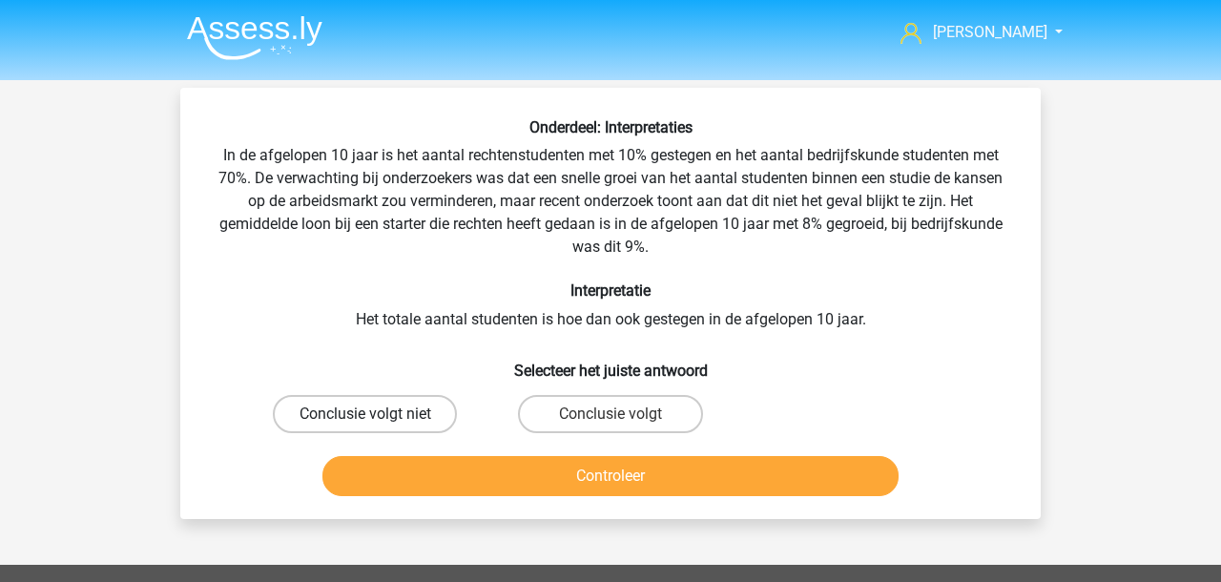
click at [429, 416] on label "Conclusie volgt niet" at bounding box center [365, 414] width 184 height 38
click at [378, 416] on input "Conclusie volgt niet" at bounding box center [371, 420] width 12 height 12
radio input "true"
click at [515, 464] on button "Controleer" at bounding box center [610, 476] width 577 height 40
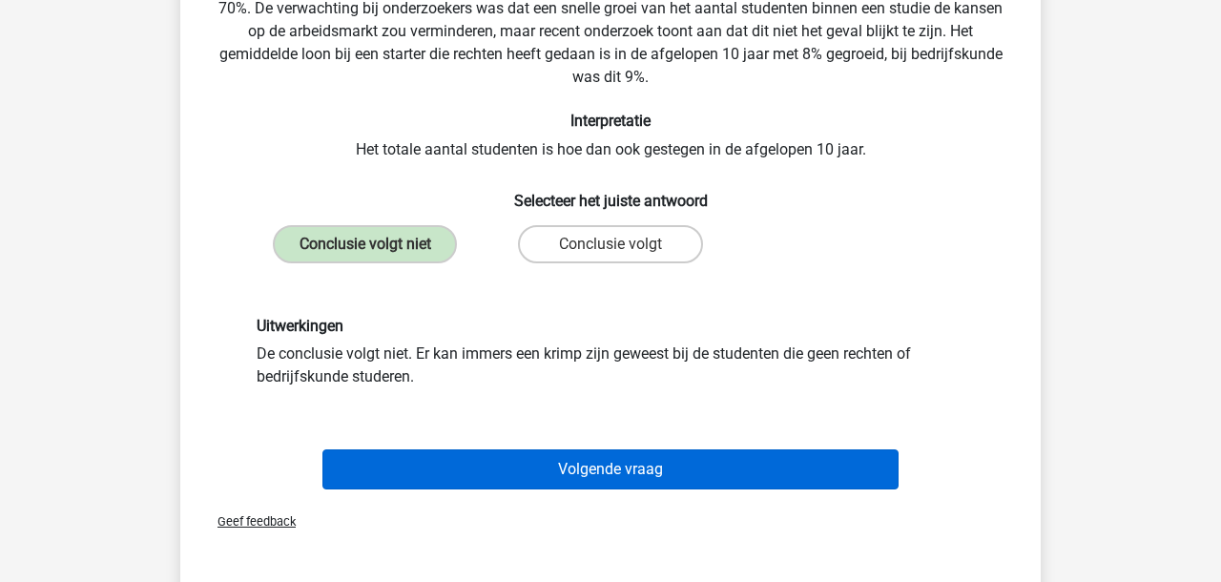
click at [506, 463] on button "Volgende vraag" at bounding box center [610, 469] width 577 height 40
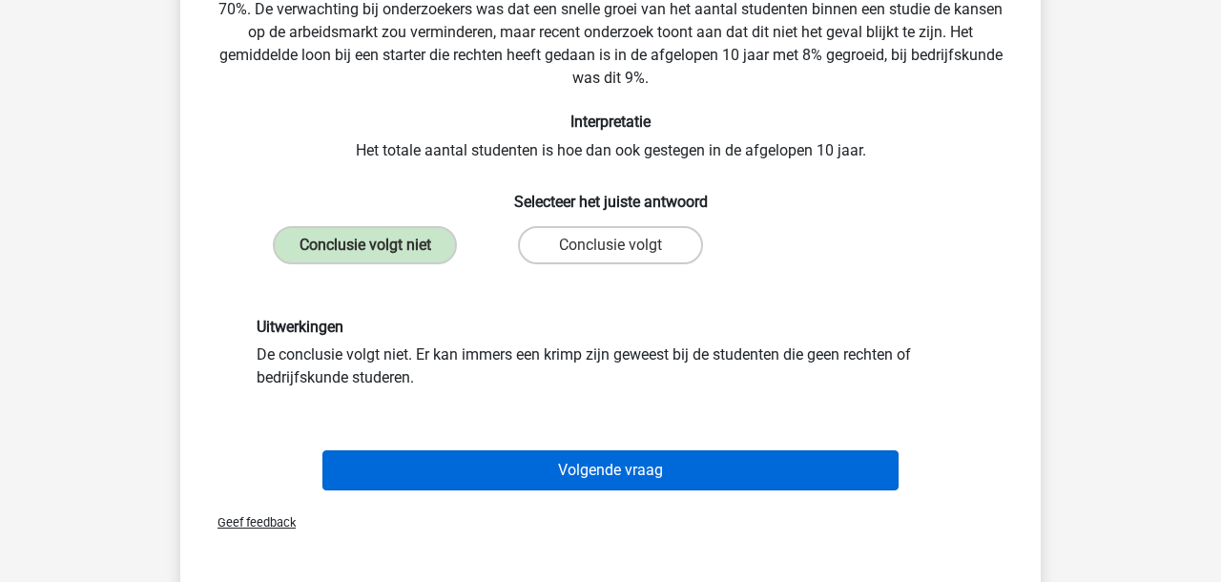
scroll to position [88, 0]
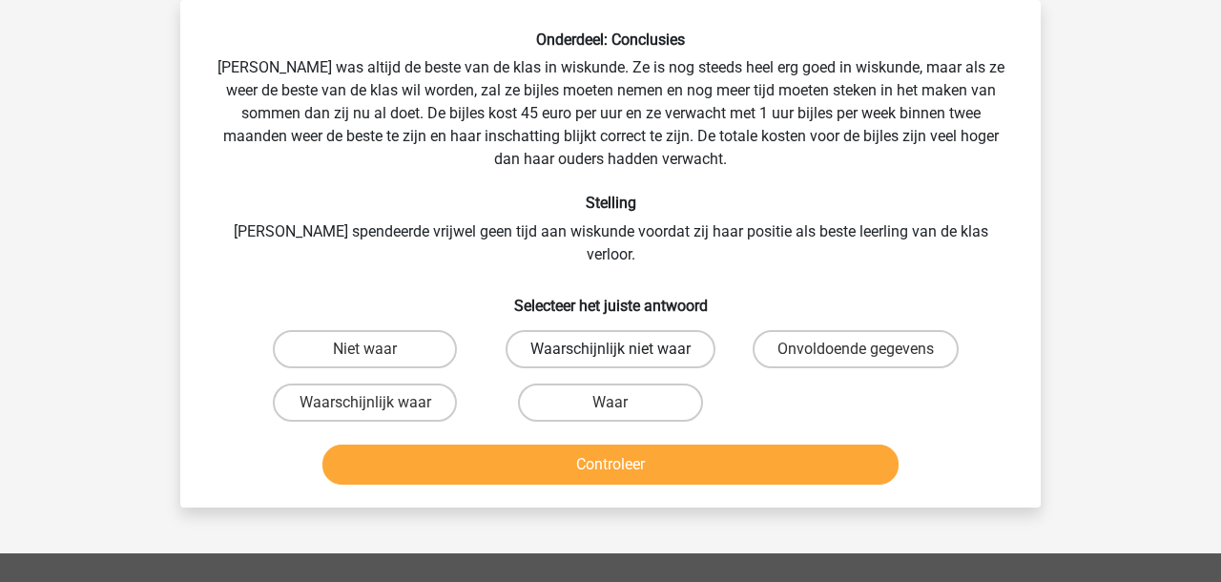
click at [653, 330] on label "Waarschijnlijk niet waar" at bounding box center [610, 349] width 210 height 38
click at [623, 349] on input "Waarschijnlijk niet waar" at bounding box center [616, 355] width 12 height 12
radio input "true"
click at [582, 444] on button "Controleer" at bounding box center [610, 464] width 577 height 40
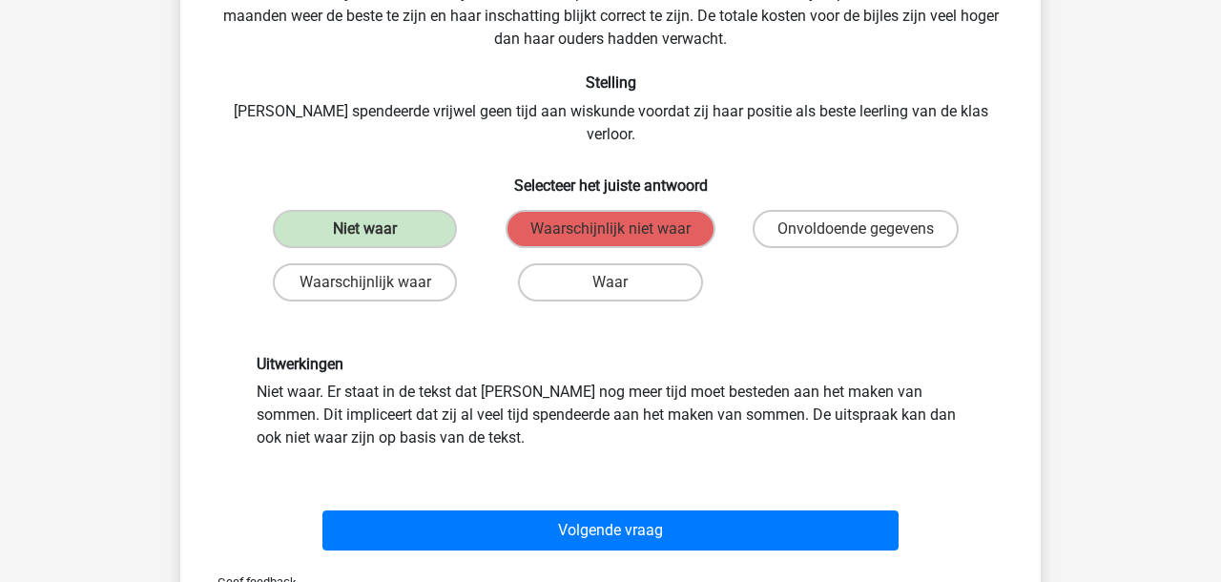
scroll to position [215, 0]
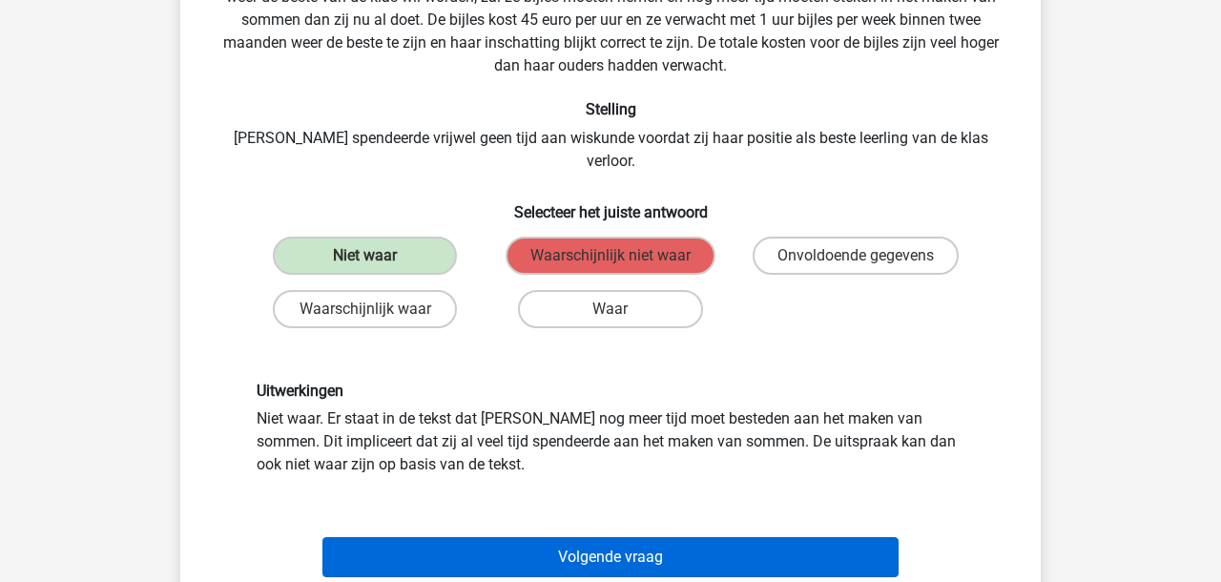
click at [496, 522] on div "Volgende vraag" at bounding box center [610, 553] width 799 height 63
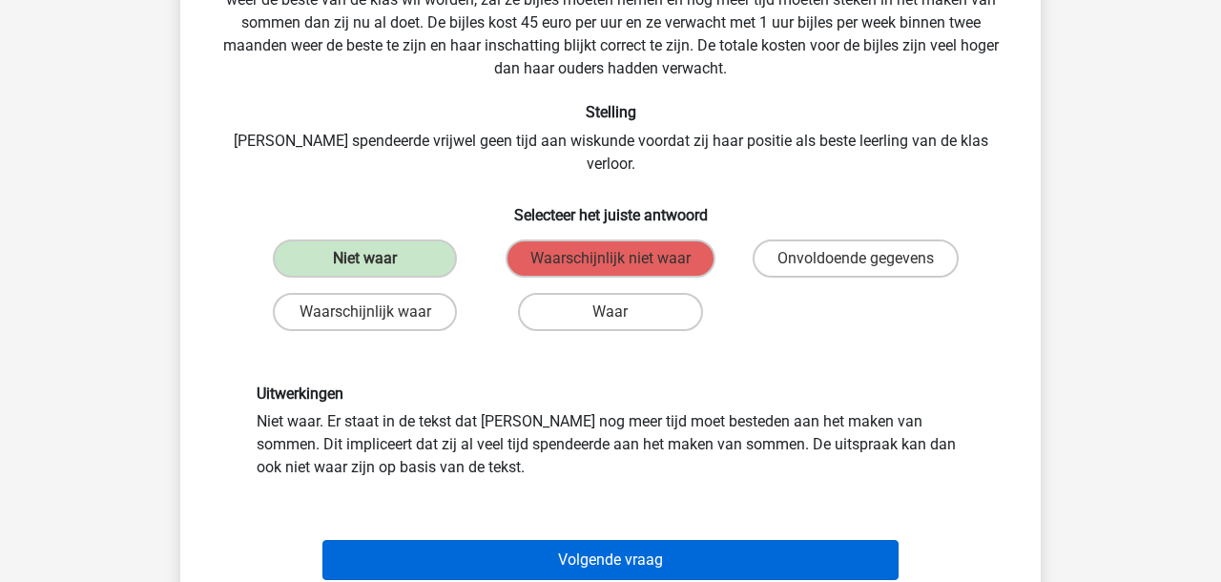
click at [507, 540] on button "Volgende vraag" at bounding box center [610, 560] width 577 height 40
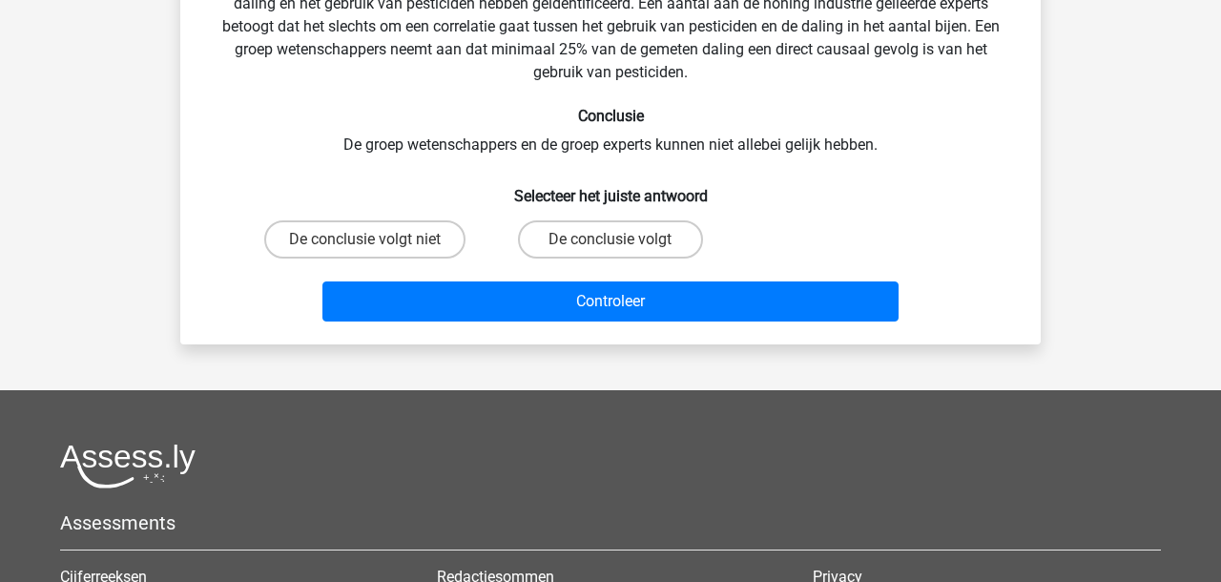
scroll to position [88, 0]
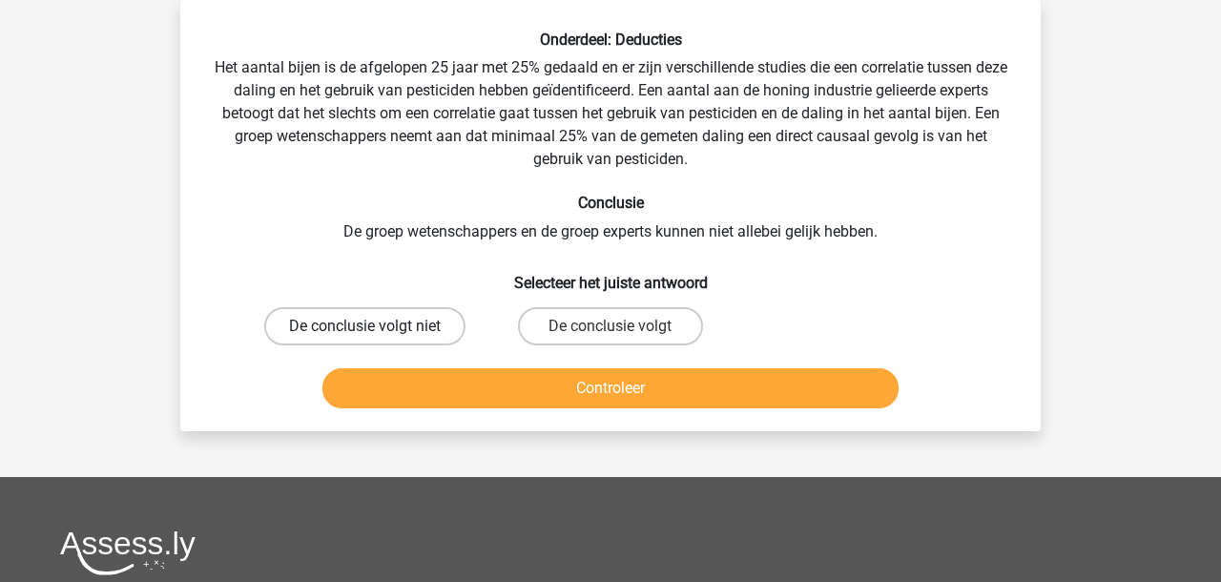
click at [329, 330] on label "De conclusie volgt niet" at bounding box center [364, 326] width 201 height 38
click at [365, 330] on input "De conclusie volgt niet" at bounding box center [371, 332] width 12 height 12
radio input "true"
click at [391, 398] on button "Controleer" at bounding box center [610, 388] width 577 height 40
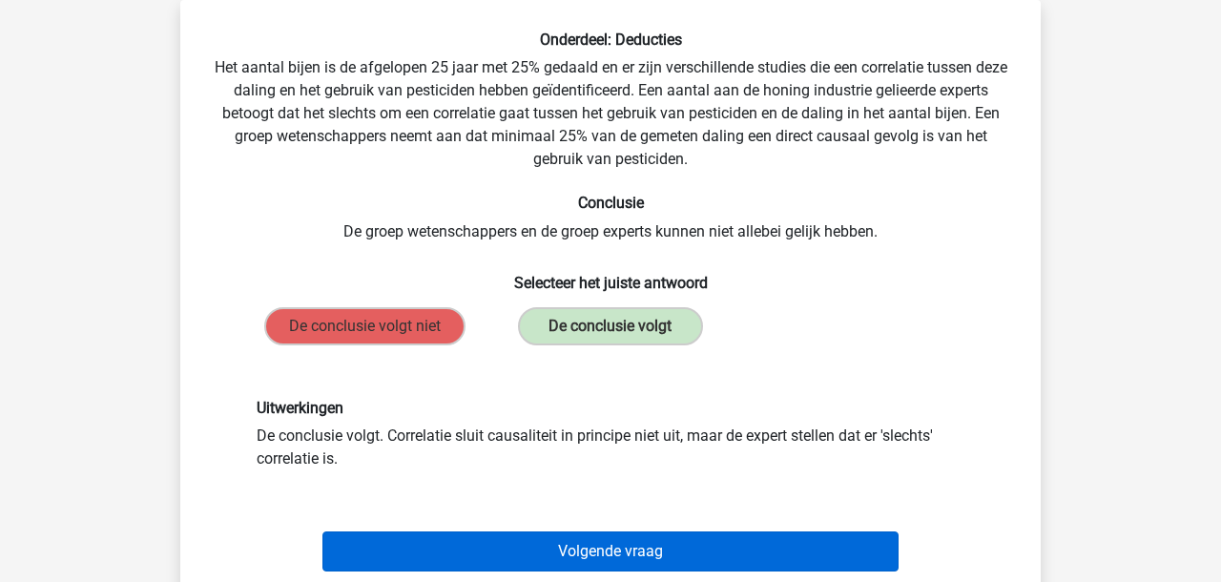
click at [487, 559] on button "Volgende vraag" at bounding box center [610, 551] width 577 height 40
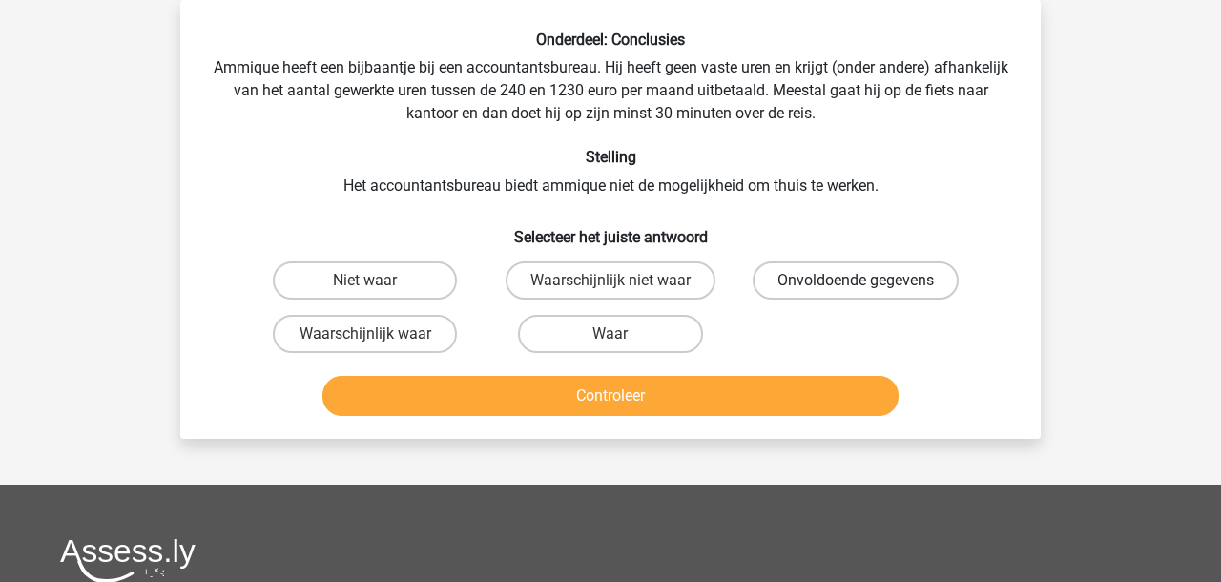
drag, startPoint x: 838, startPoint y: 275, endPoint x: 809, endPoint y: 295, distance: 35.7
click at [838, 274] on label "Onvoldoende gegevens" at bounding box center [855, 280] width 206 height 38
click at [855, 280] on input "Onvoldoende gegevens" at bounding box center [861, 286] width 12 height 12
radio input "true"
click at [680, 399] on button "Controleer" at bounding box center [610, 396] width 577 height 40
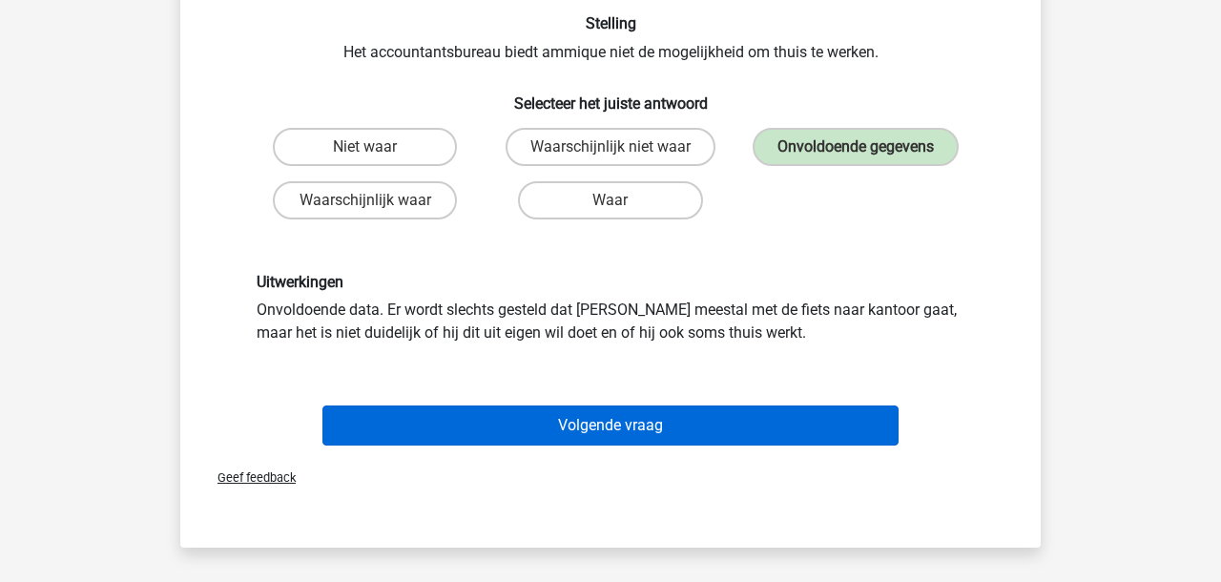
click at [625, 423] on button "Volgende vraag" at bounding box center [610, 425] width 577 height 40
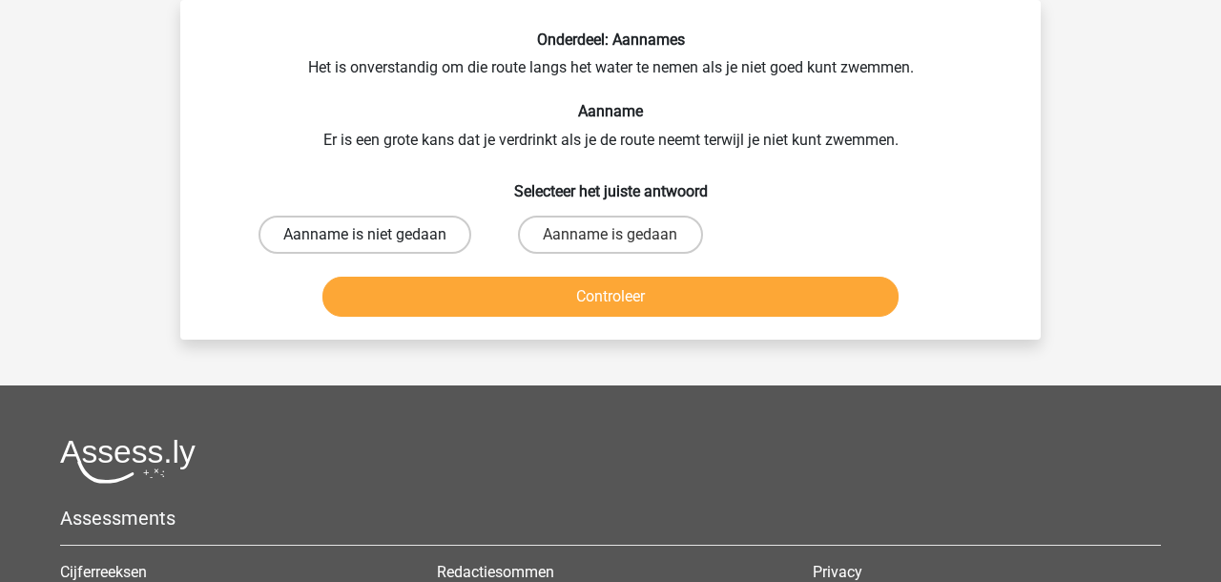
click at [374, 227] on label "Aanname is niet gedaan" at bounding box center [364, 235] width 213 height 38
click at [374, 235] on input "Aanname is niet gedaan" at bounding box center [371, 241] width 12 height 12
radio input "true"
click at [368, 290] on button "Controleer" at bounding box center [610, 297] width 577 height 40
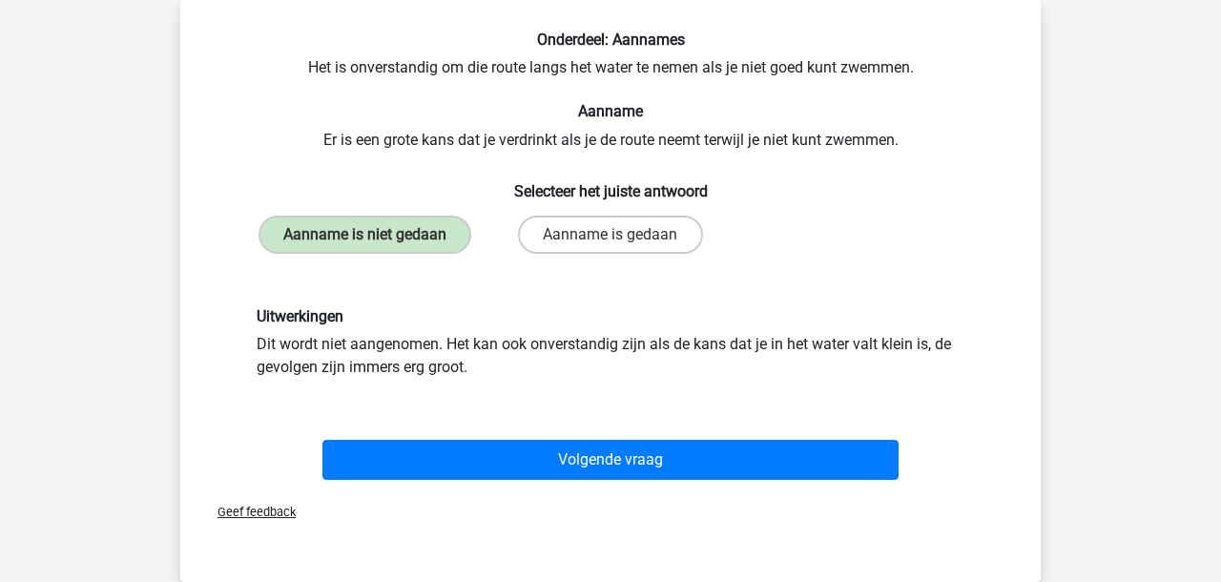
scroll to position [86, 0]
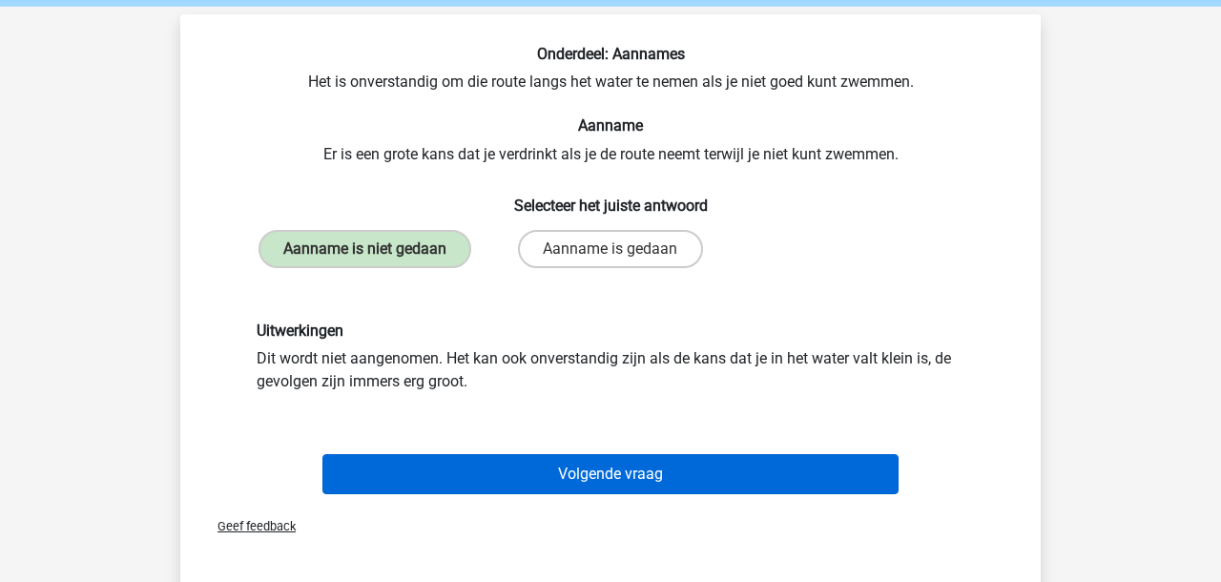
click at [421, 459] on button "Volgende vraag" at bounding box center [610, 474] width 577 height 40
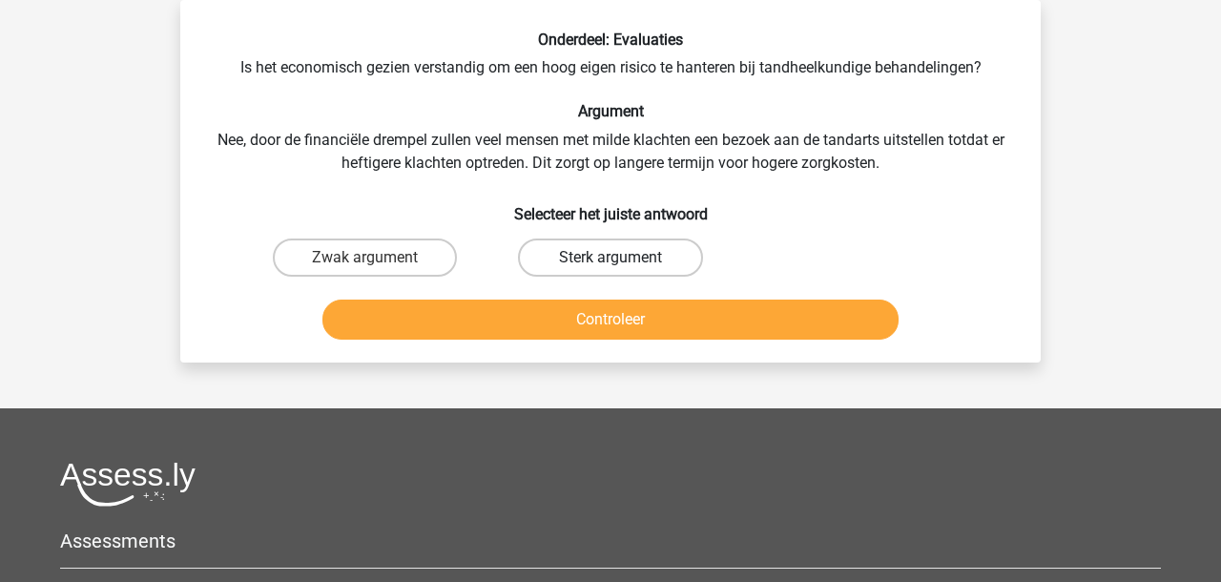
click at [591, 263] on label "Sterk argument" at bounding box center [610, 257] width 184 height 38
click at [610, 263] on input "Sterk argument" at bounding box center [616, 263] width 12 height 12
radio input "true"
click at [552, 325] on button "Controleer" at bounding box center [610, 319] width 577 height 40
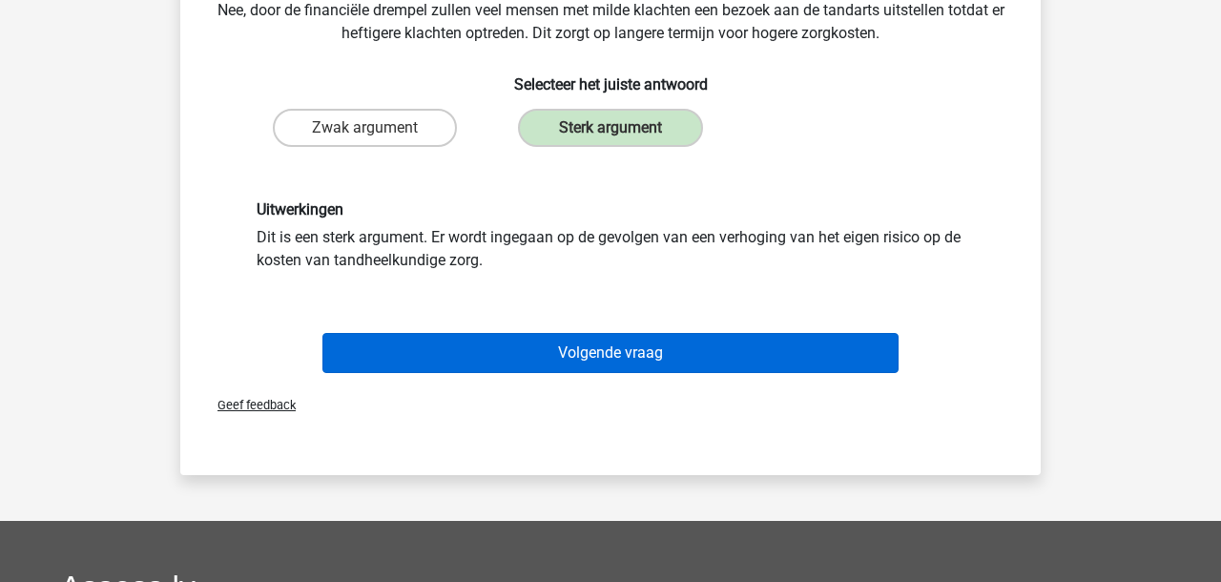
click at [505, 358] on button "Volgende vraag" at bounding box center [610, 353] width 577 height 40
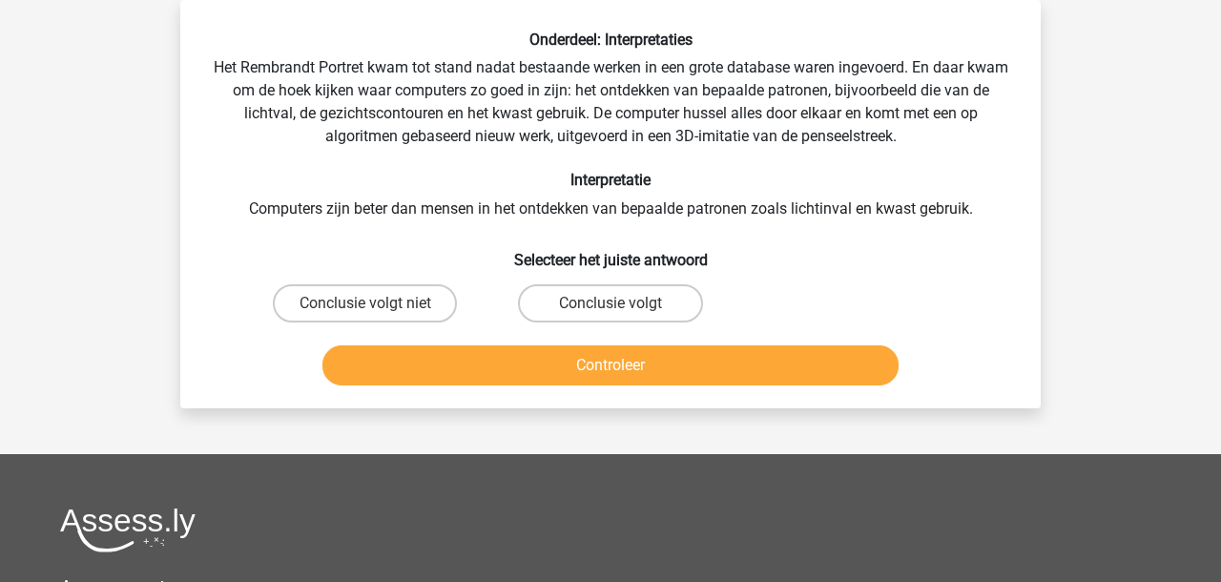
scroll to position [89, 0]
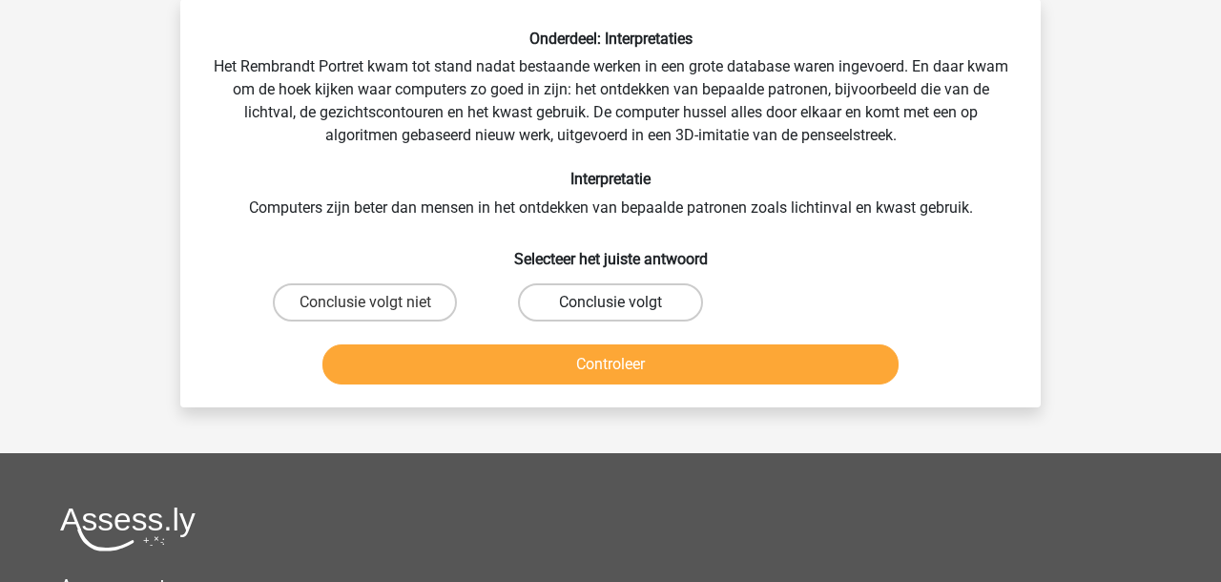
click at [583, 300] on label "Conclusie volgt" at bounding box center [610, 302] width 184 height 38
click at [610, 302] on input "Conclusie volgt" at bounding box center [616, 308] width 12 height 12
radio input "true"
click at [538, 364] on button "Controleer" at bounding box center [610, 364] width 577 height 40
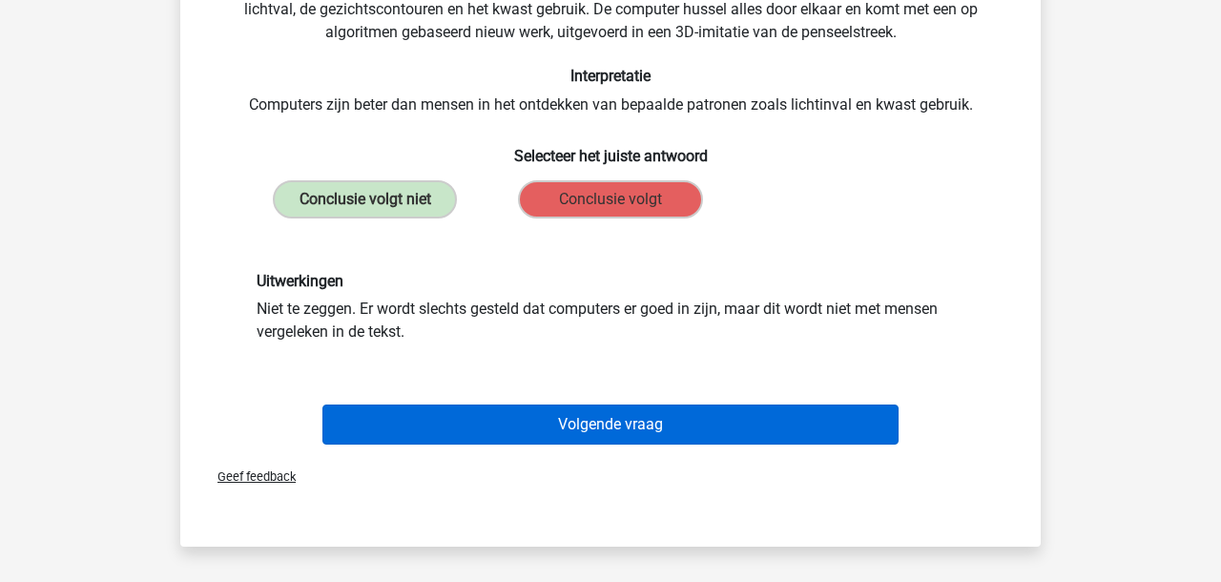
click at [494, 419] on button "Volgende vraag" at bounding box center [610, 424] width 577 height 40
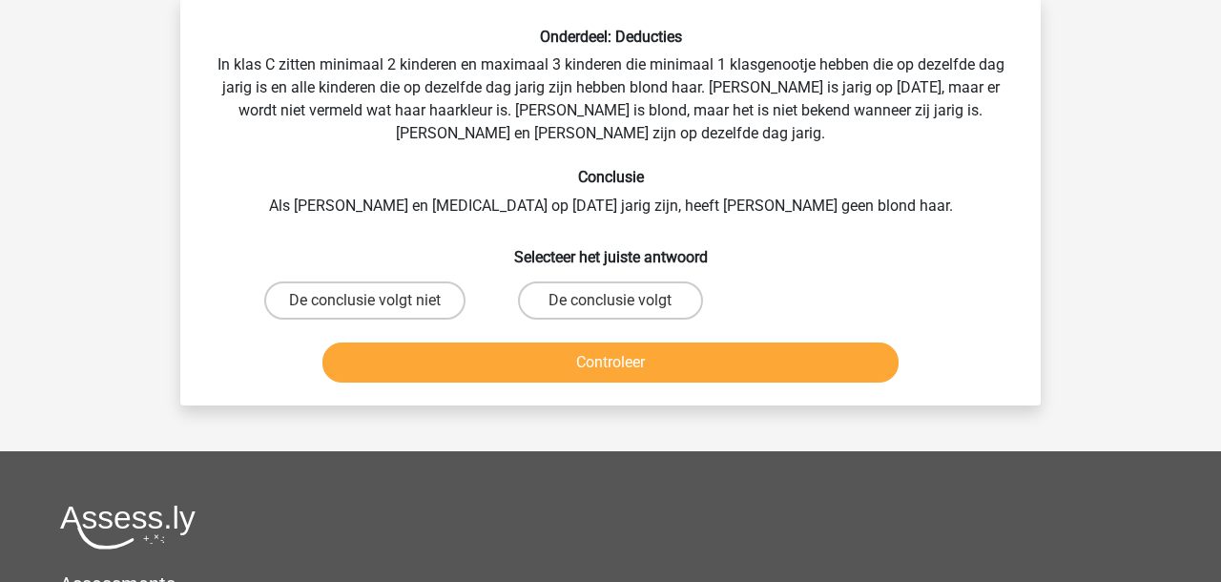
scroll to position [88, 0]
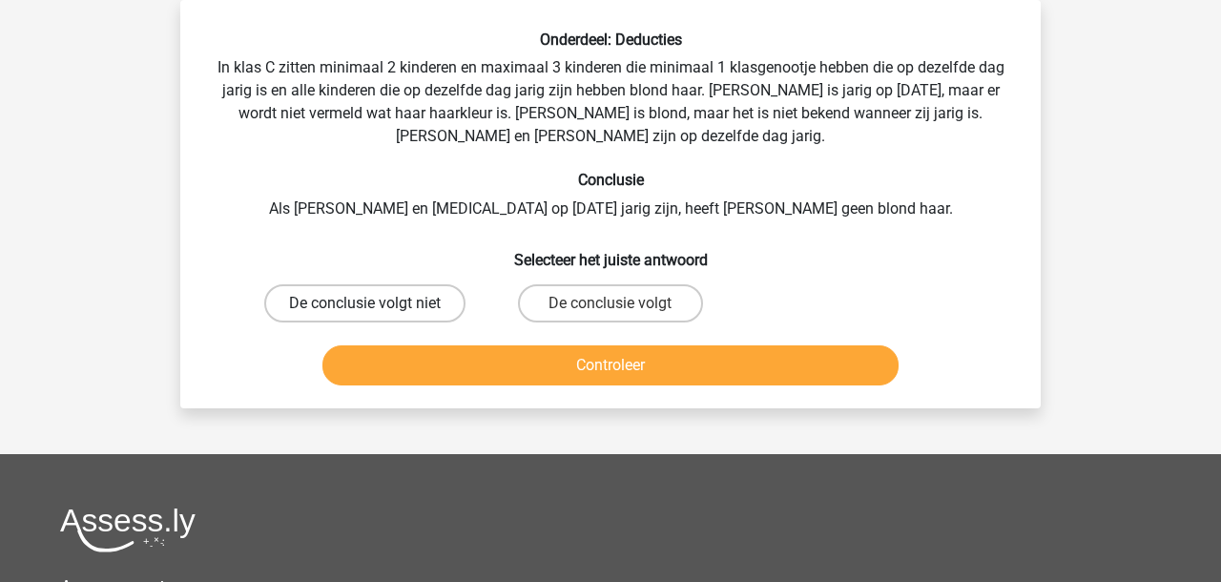
click at [429, 303] on label "De conclusie volgt niet" at bounding box center [364, 303] width 201 height 38
click at [378, 303] on input "De conclusie volgt niet" at bounding box center [371, 309] width 12 height 12
radio input "true"
click at [425, 373] on button "Controleer" at bounding box center [610, 365] width 577 height 40
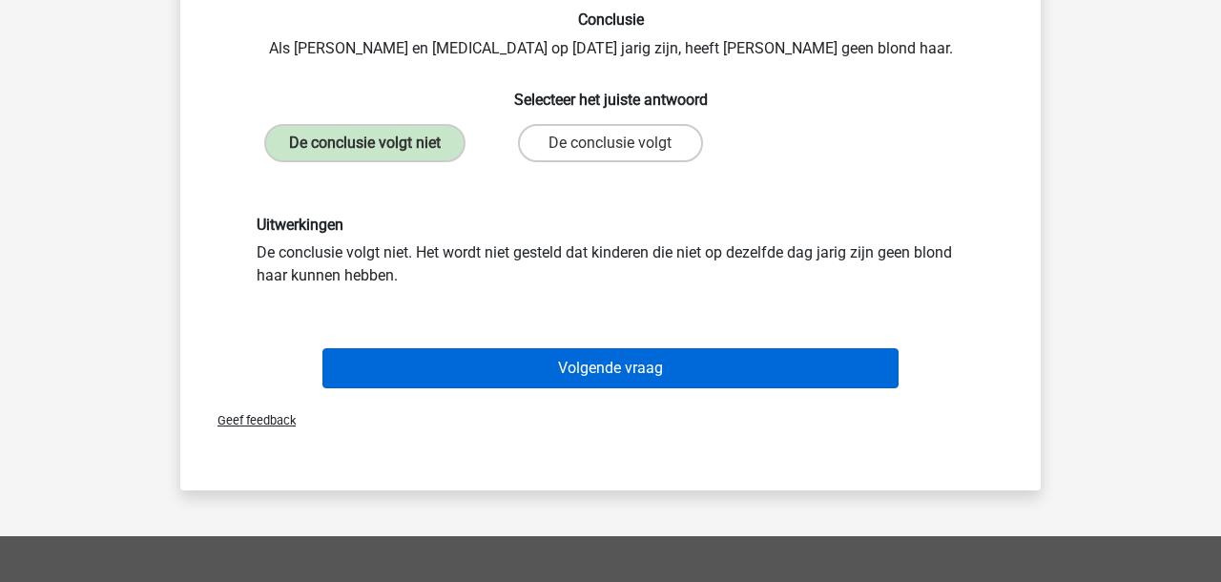
click at [436, 374] on button "Volgende vraag" at bounding box center [610, 368] width 577 height 40
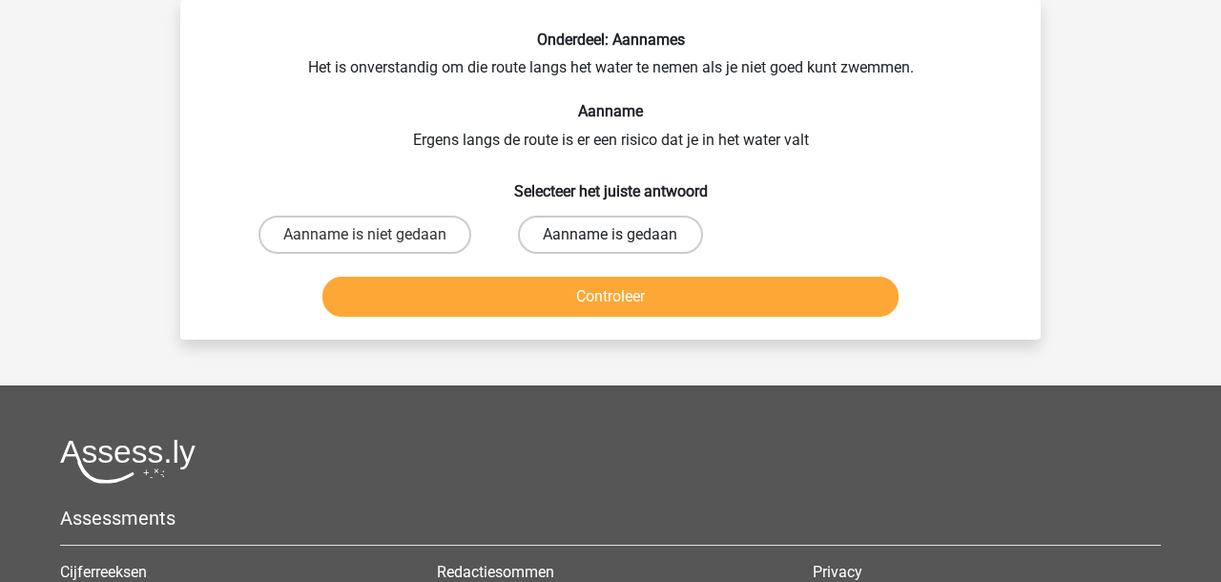
click at [648, 231] on label "Aanname is gedaan" at bounding box center [610, 235] width 184 height 38
click at [623, 235] on input "Aanname is gedaan" at bounding box center [616, 241] width 12 height 12
radio input "true"
click at [600, 306] on button "Controleer" at bounding box center [610, 297] width 577 height 40
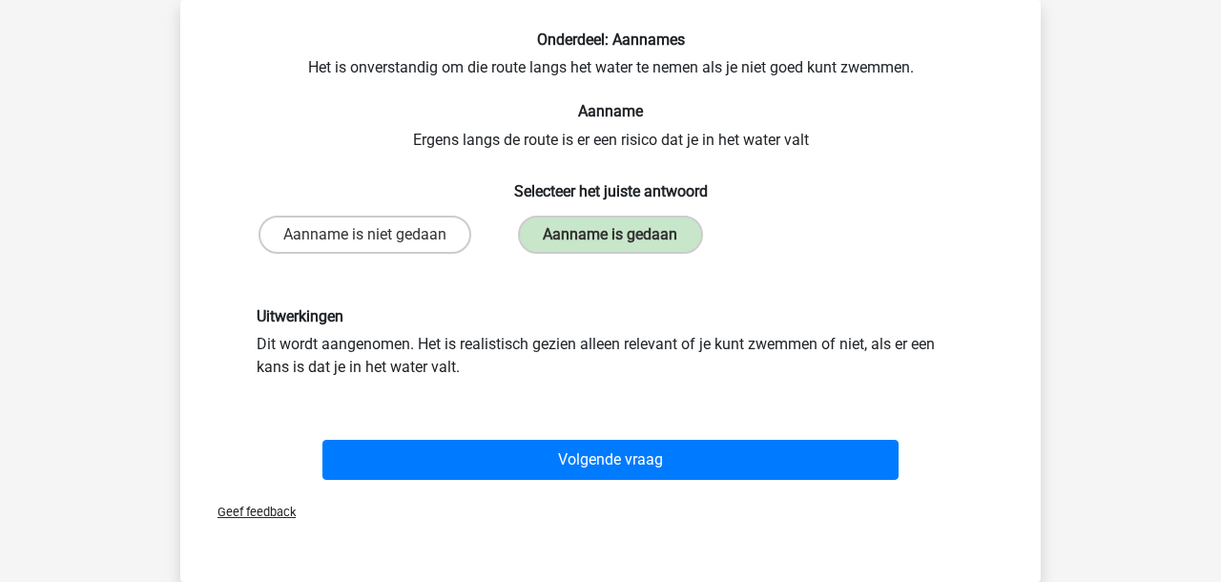
scroll to position [94, 0]
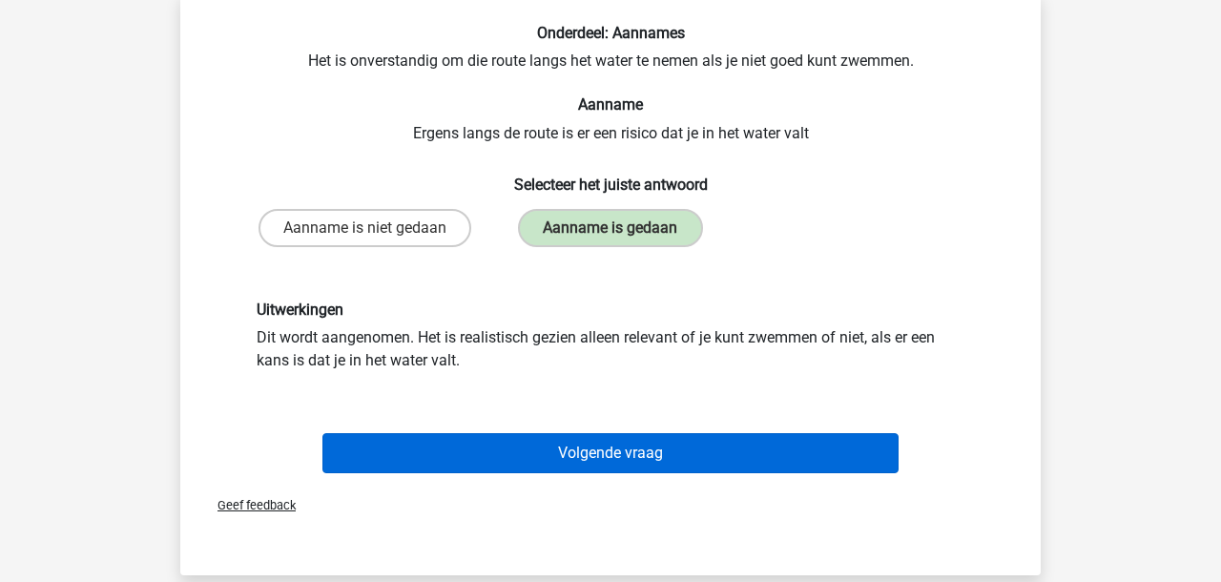
click at [565, 460] on button "Volgende vraag" at bounding box center [610, 453] width 577 height 40
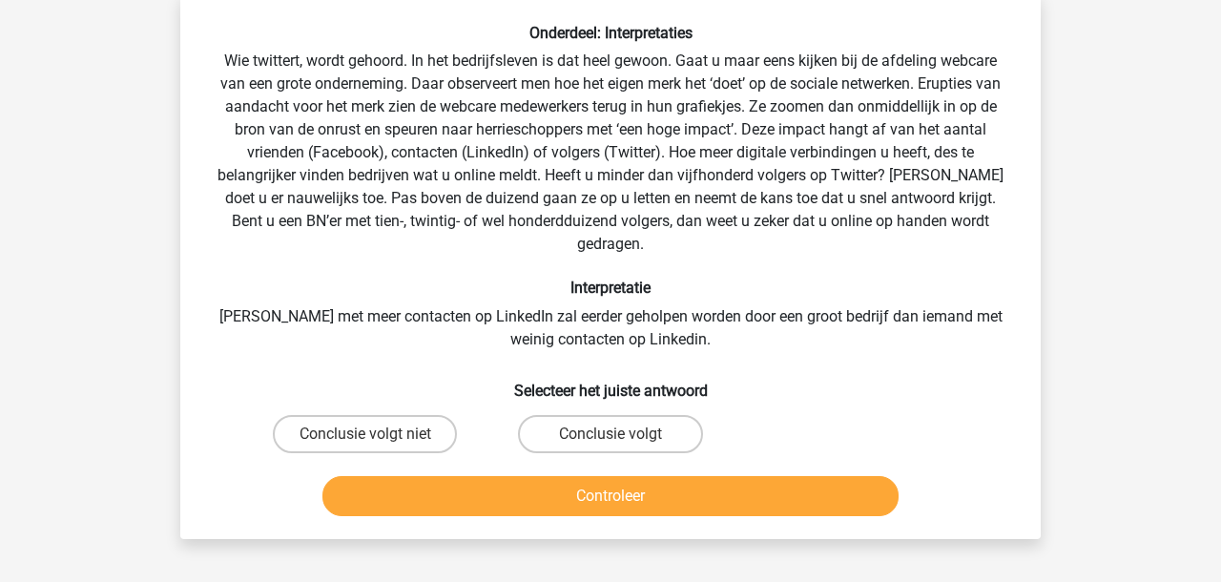
scroll to position [88, 0]
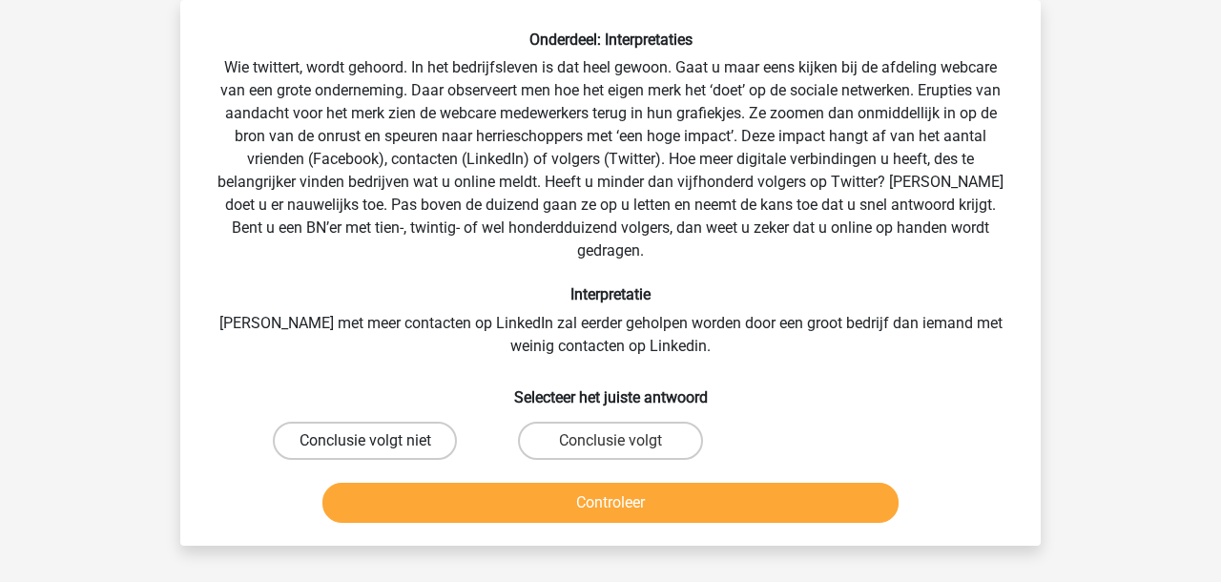
click at [390, 421] on label "Conclusie volgt niet" at bounding box center [365, 440] width 184 height 38
click at [378, 441] on input "Conclusie volgt niet" at bounding box center [371, 447] width 12 height 12
radio input "true"
click at [402, 483] on button "Controleer" at bounding box center [610, 503] width 577 height 40
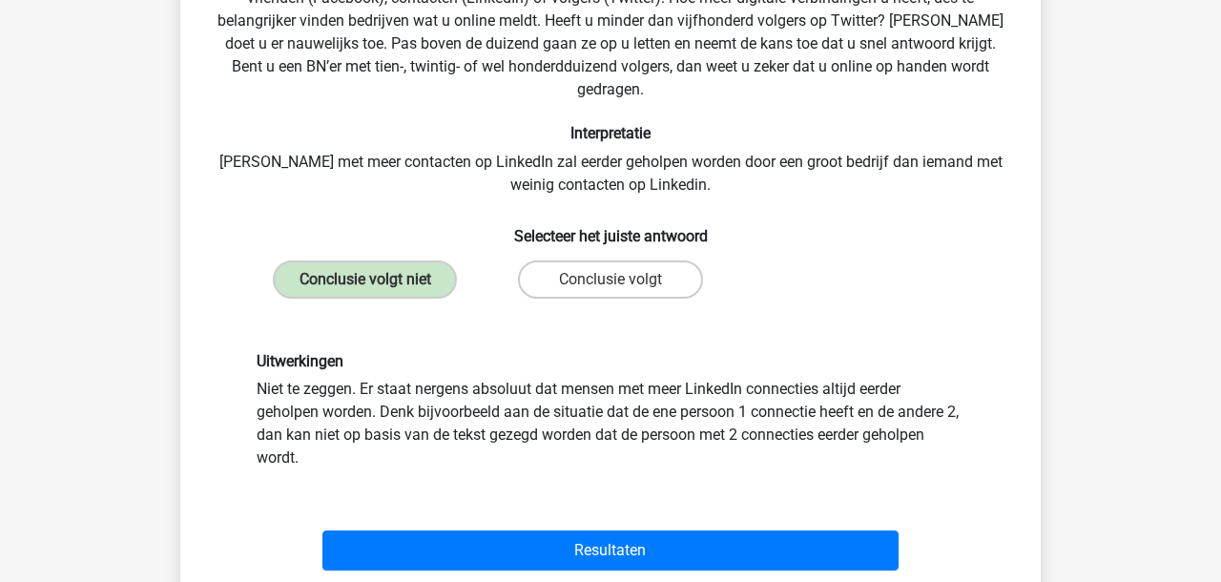
scroll to position [275, 0]
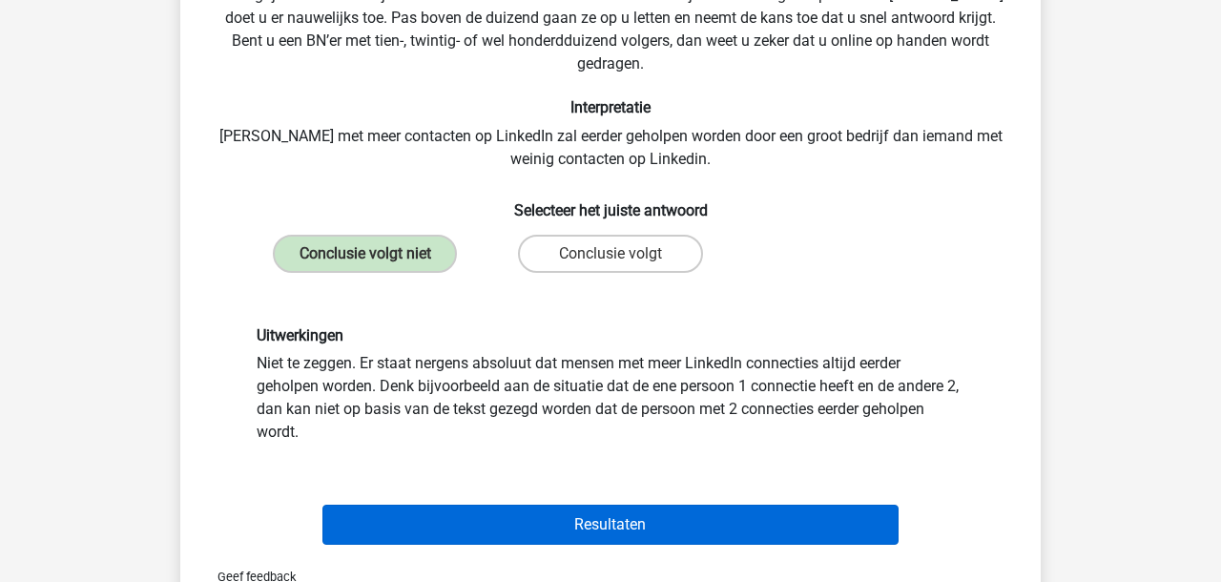
click at [552, 504] on button "Resultaten" at bounding box center [610, 524] width 577 height 40
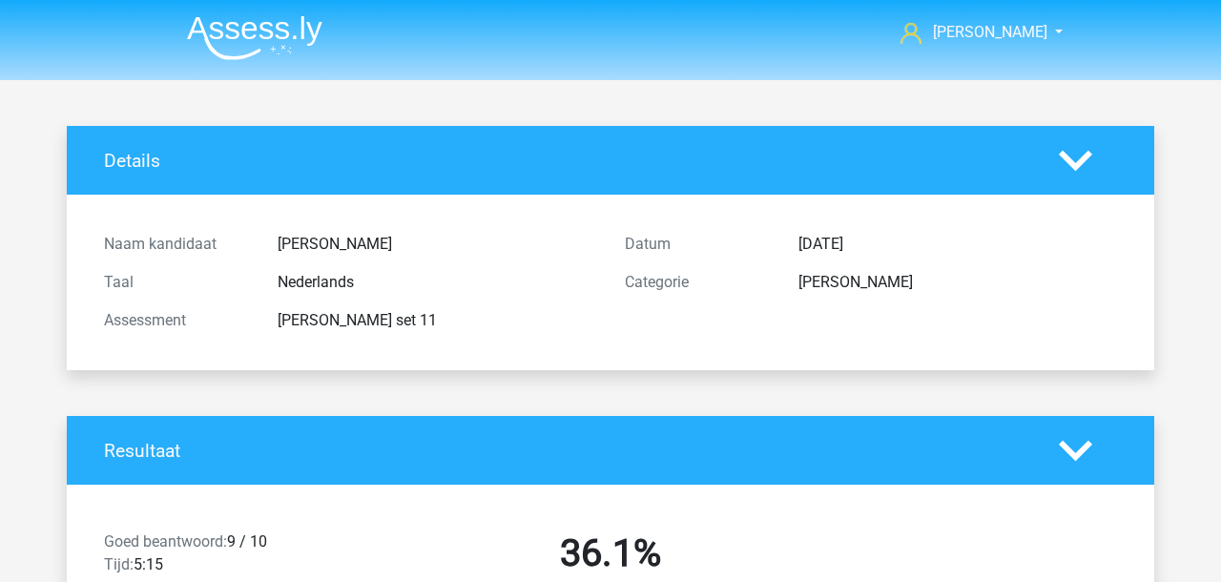
scroll to position [499, 0]
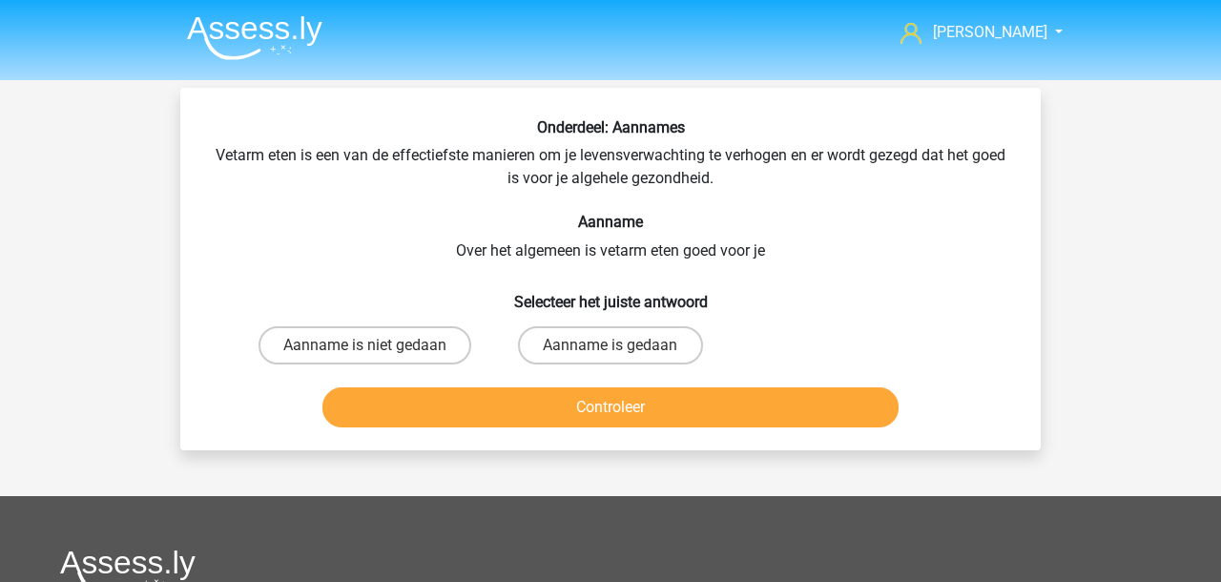
scroll to position [88, 0]
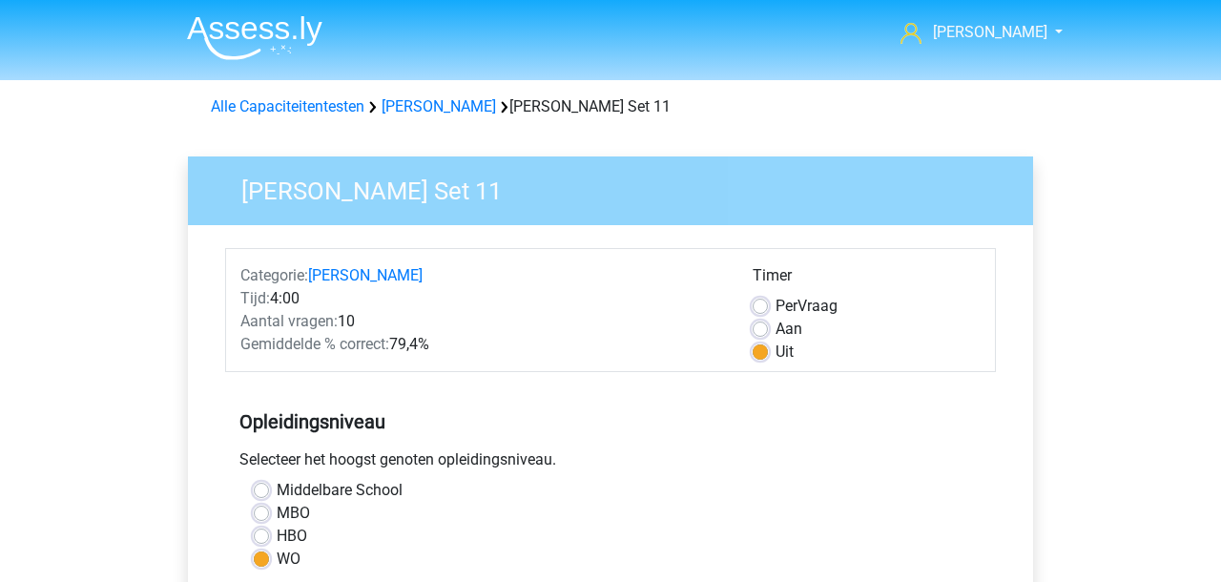
scroll to position [428, 0]
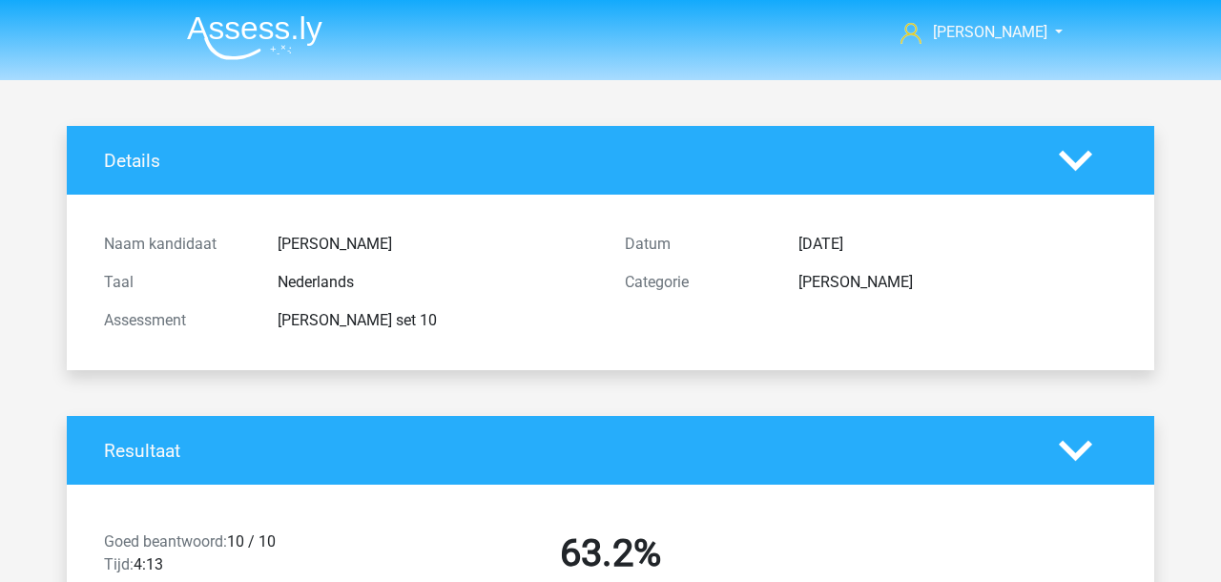
scroll to position [908, 0]
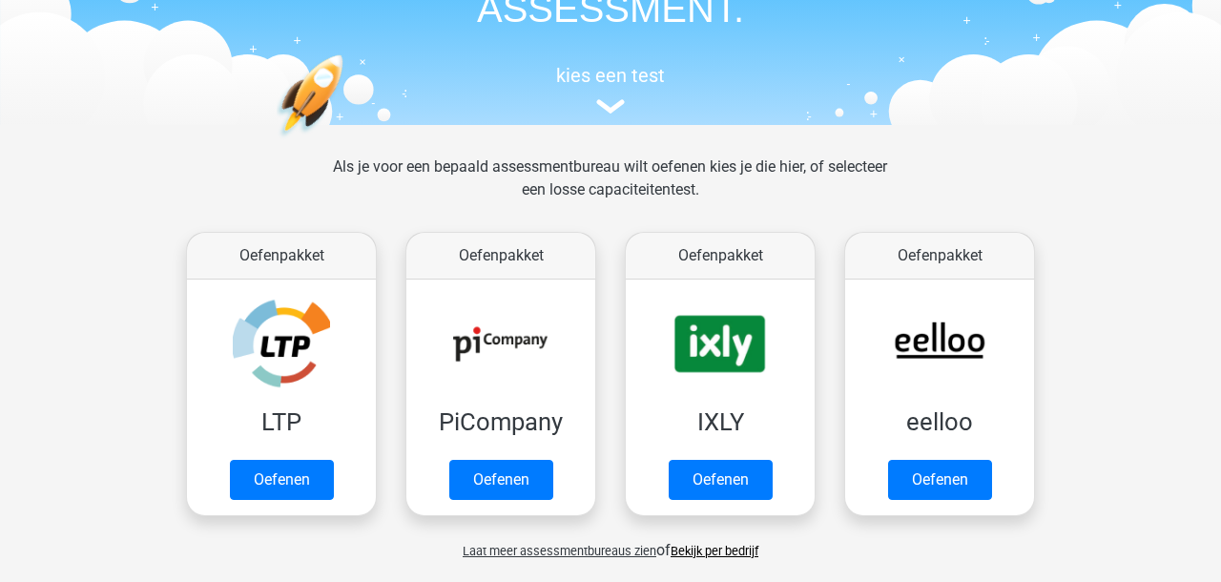
scroll to position [224, 0]
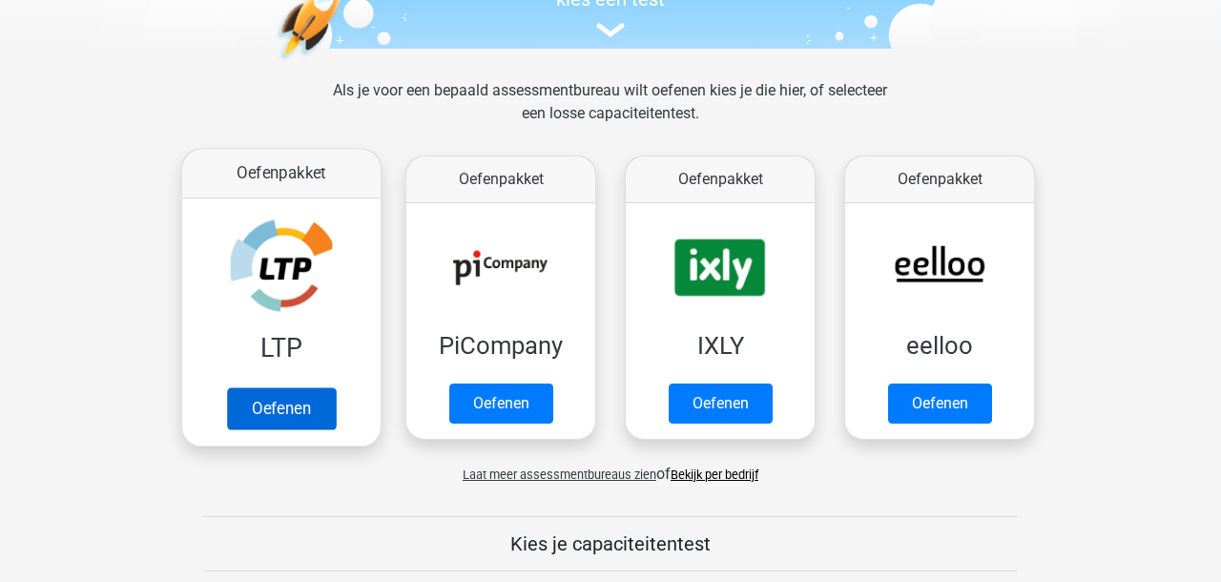
click at [280, 387] on link "Oefenen" at bounding box center [281, 408] width 109 height 42
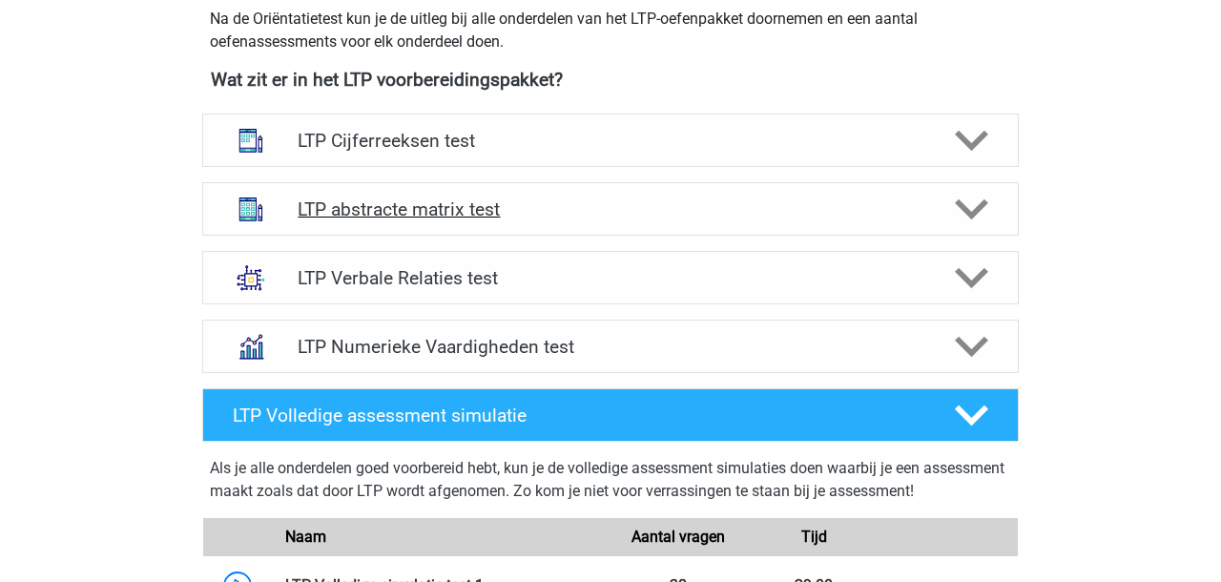
scroll to position [704, 0]
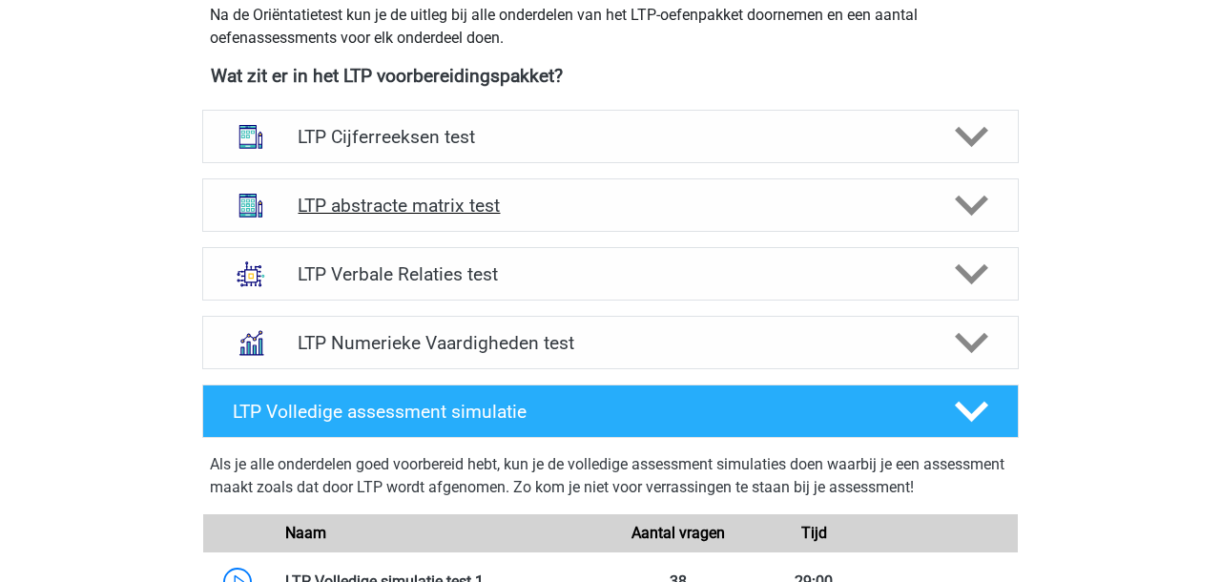
click at [337, 205] on h4 "LTP abstracte matrix test" at bounding box center [610, 206] width 625 height 22
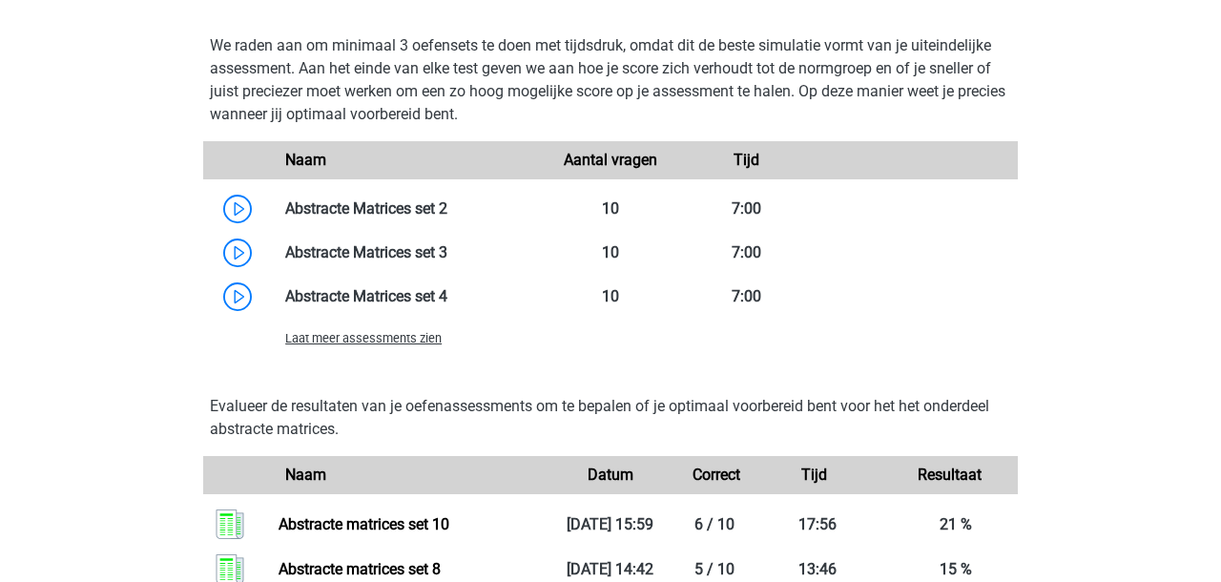
scroll to position [1458, 0]
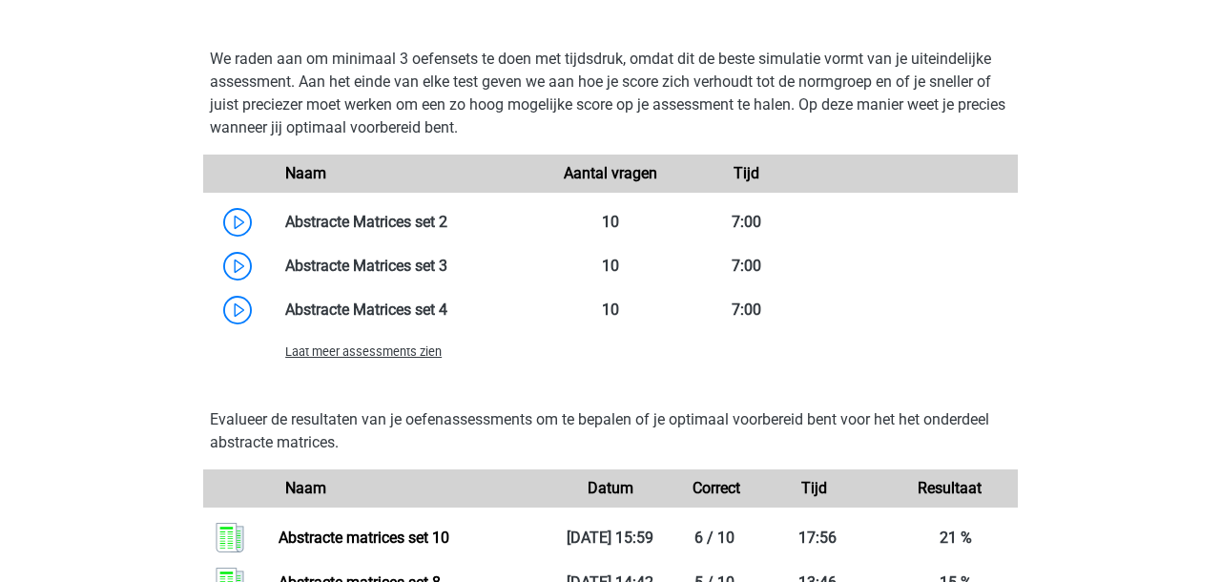
click at [371, 355] on span "Laat meer assessments zien" at bounding box center [363, 351] width 156 height 14
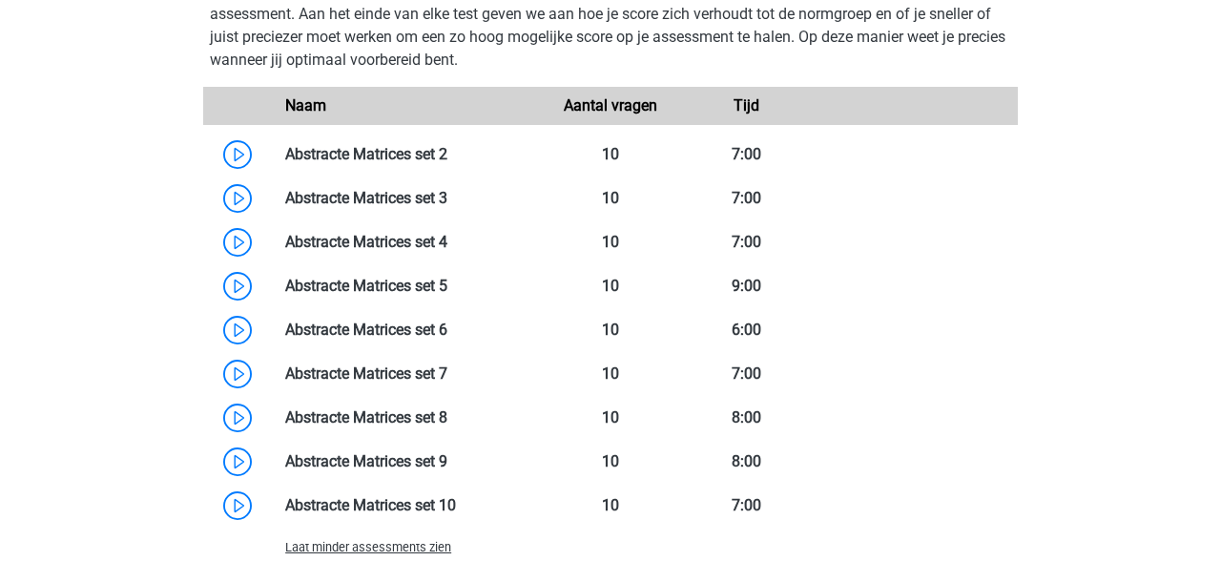
scroll to position [1519, 0]
